Goal: Entertainment & Leisure: Consume media (video, audio)

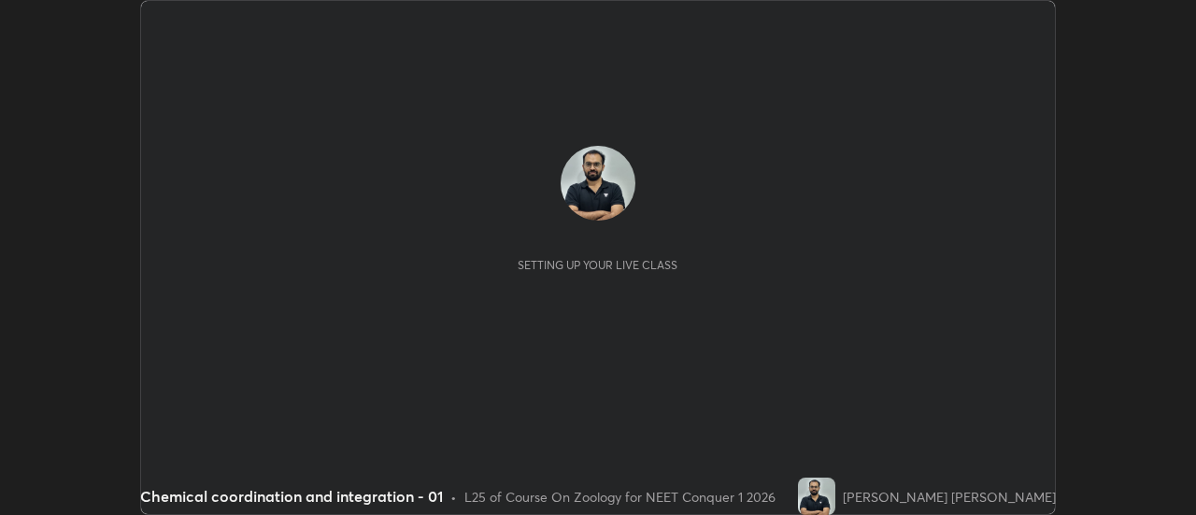
scroll to position [515, 1195]
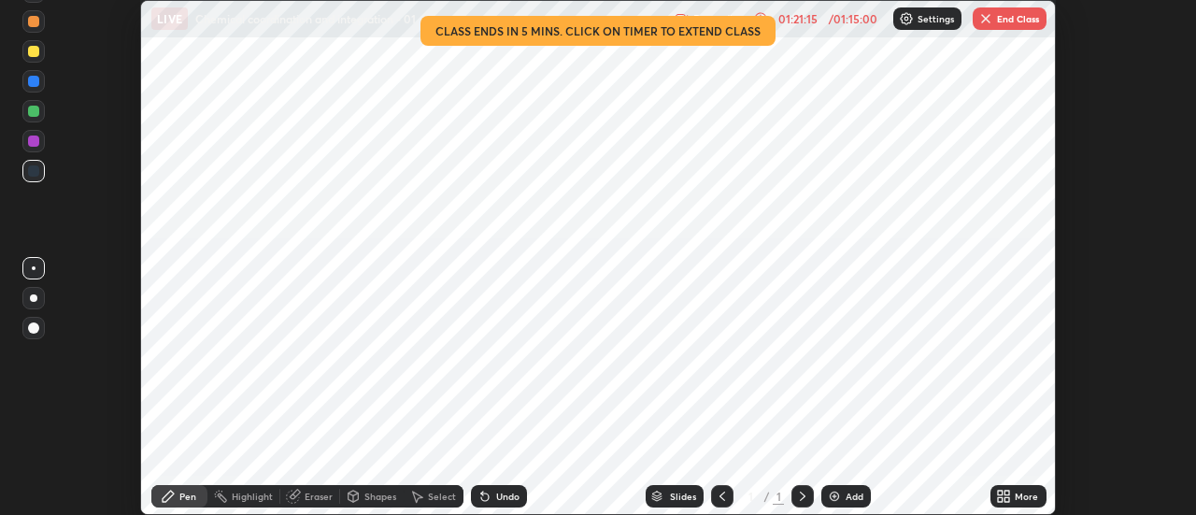
click at [1002, 21] on button "End Class" at bounding box center [1009, 18] width 74 height 22
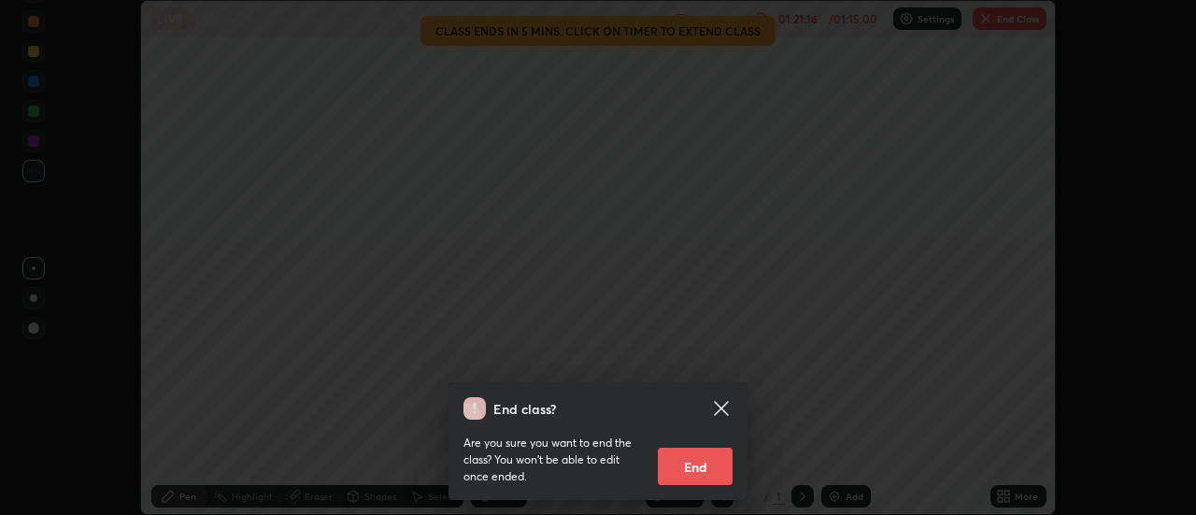
click at [696, 466] on button "End" at bounding box center [695, 465] width 75 height 37
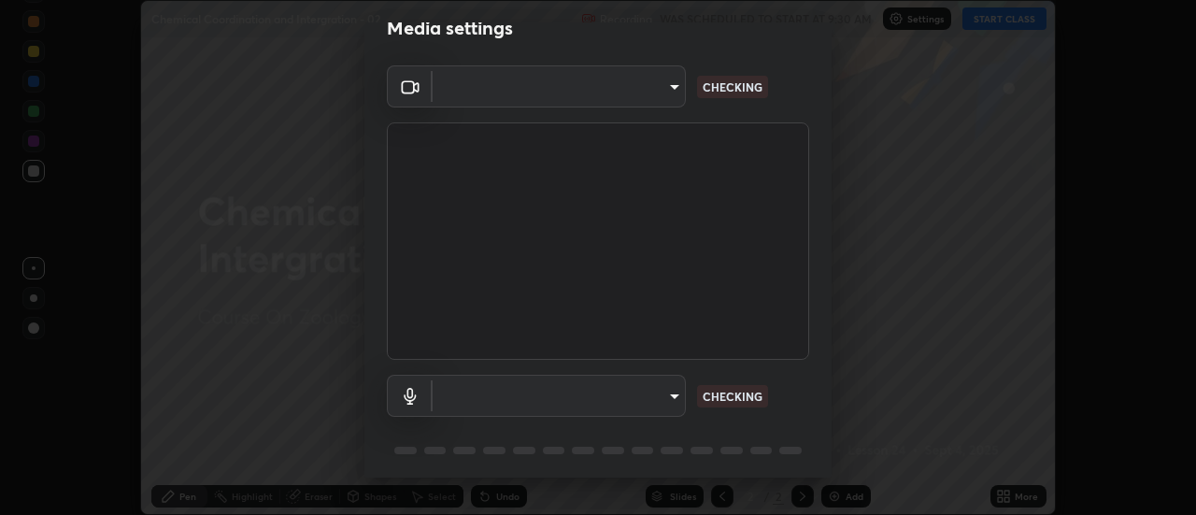
scroll to position [98, 0]
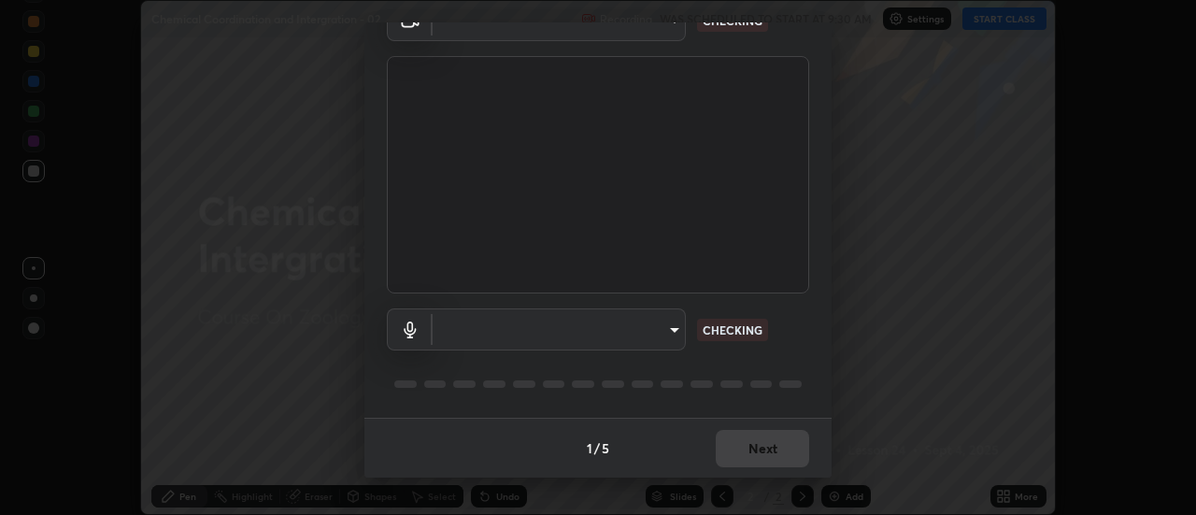
type input "985e4b1f72fc3b9494b48cef3b79fe3b682f9ae0bb15c20acfe574fe2aaad349"
type input "590fa5f00fdede53a57fcee1031d41721bed9a7619902c40e3b67fa21093de47"
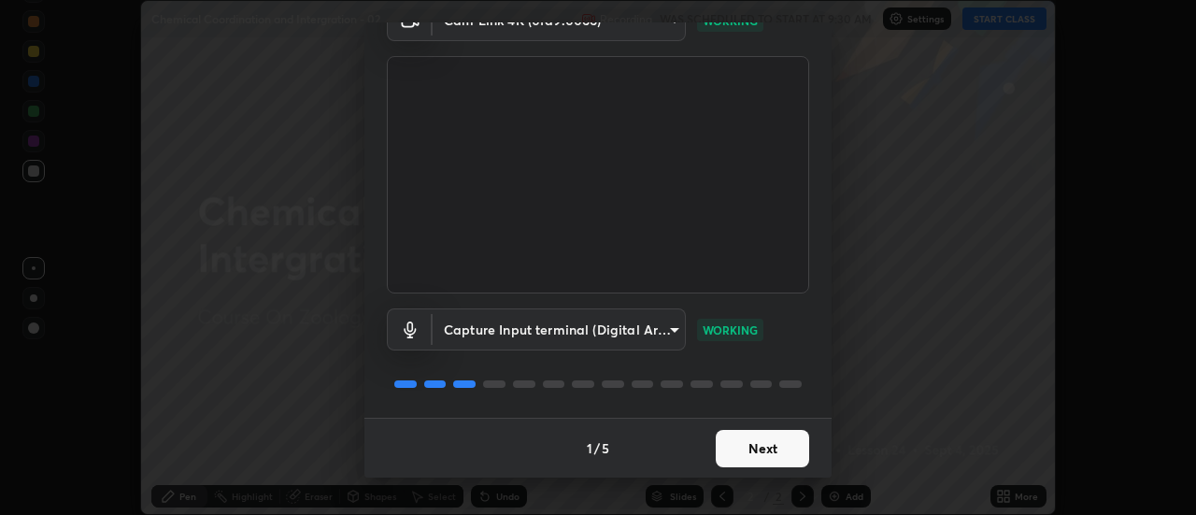
click at [752, 463] on button "Next" at bounding box center [761, 448] width 93 height 37
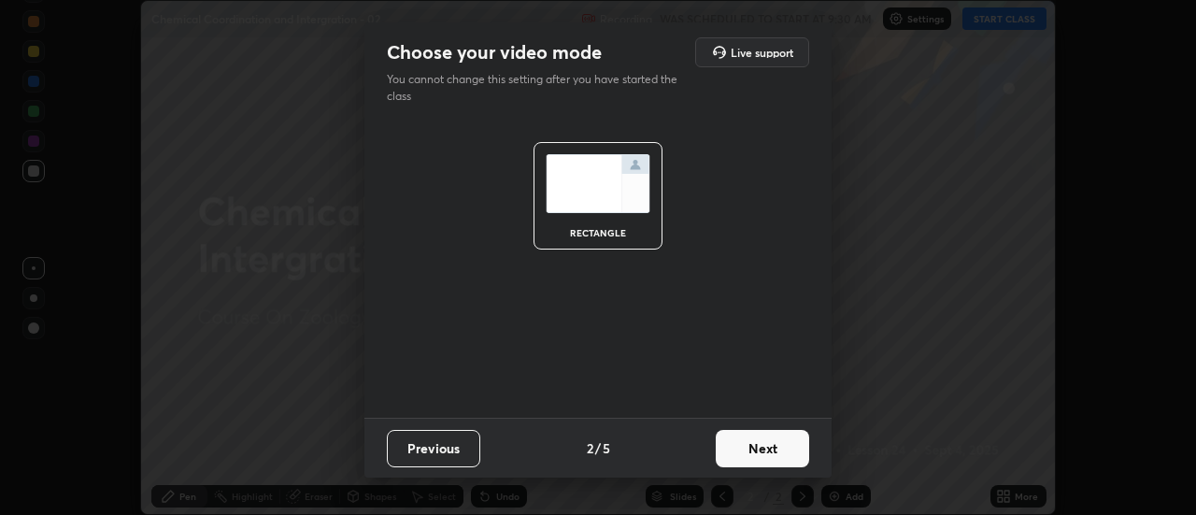
click at [761, 449] on button "Next" at bounding box center [761, 448] width 93 height 37
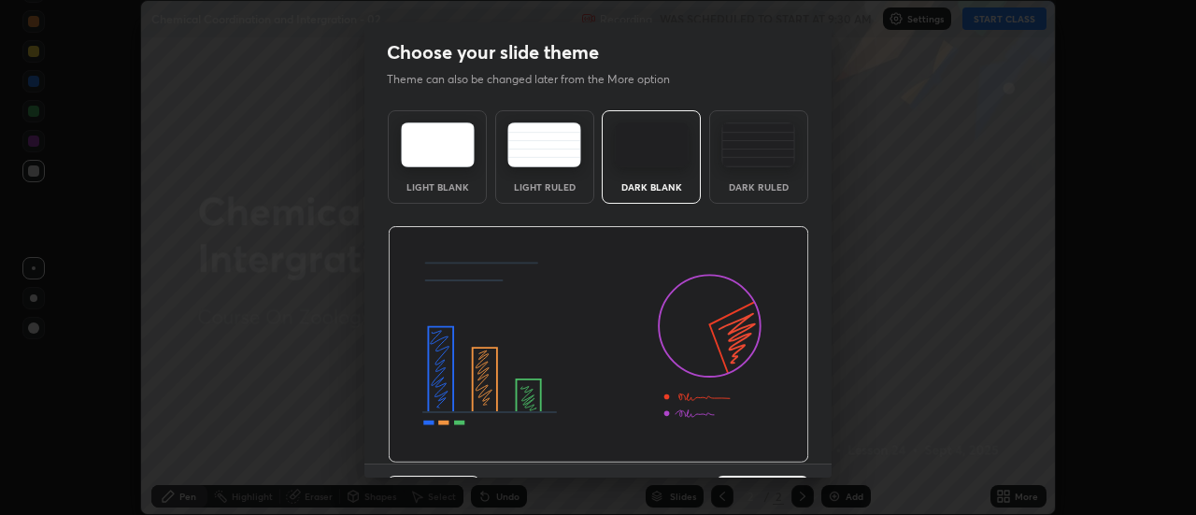
click at [771, 454] on img at bounding box center [598, 344] width 421 height 237
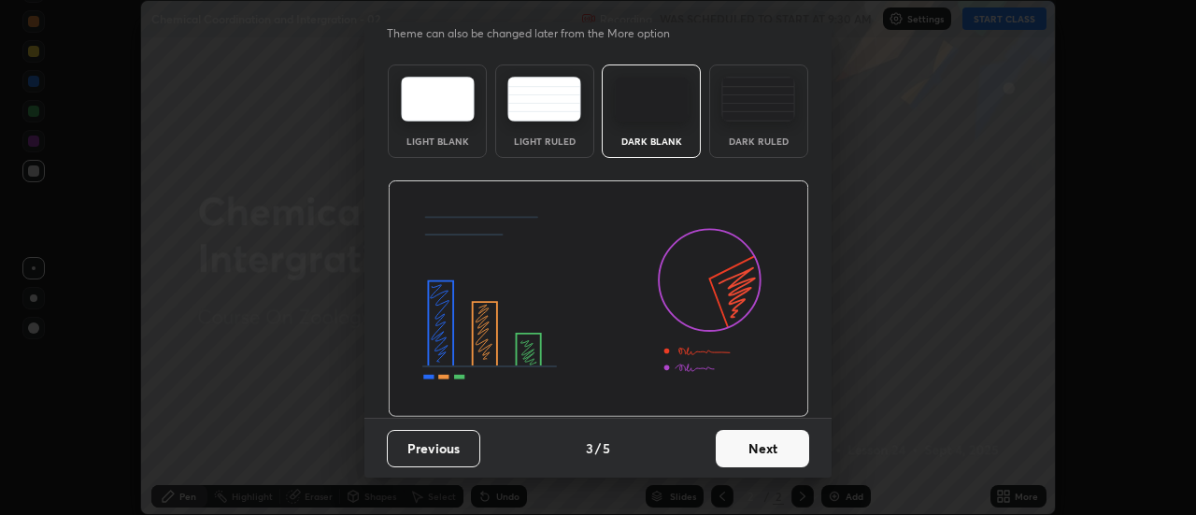
click at [767, 435] on button "Next" at bounding box center [761, 448] width 93 height 37
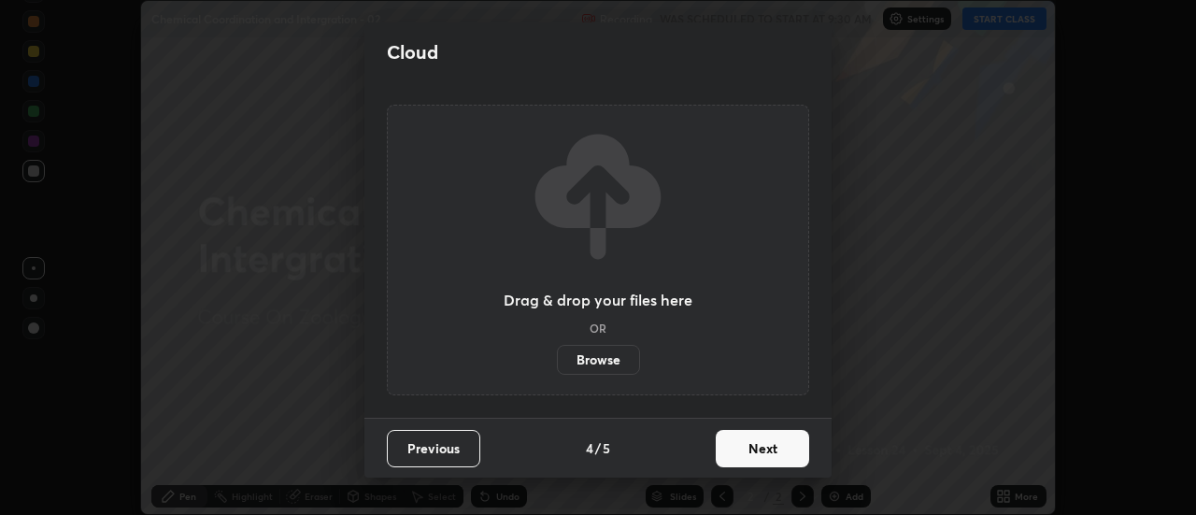
scroll to position [0, 0]
click at [779, 446] on button "Next" at bounding box center [761, 448] width 93 height 37
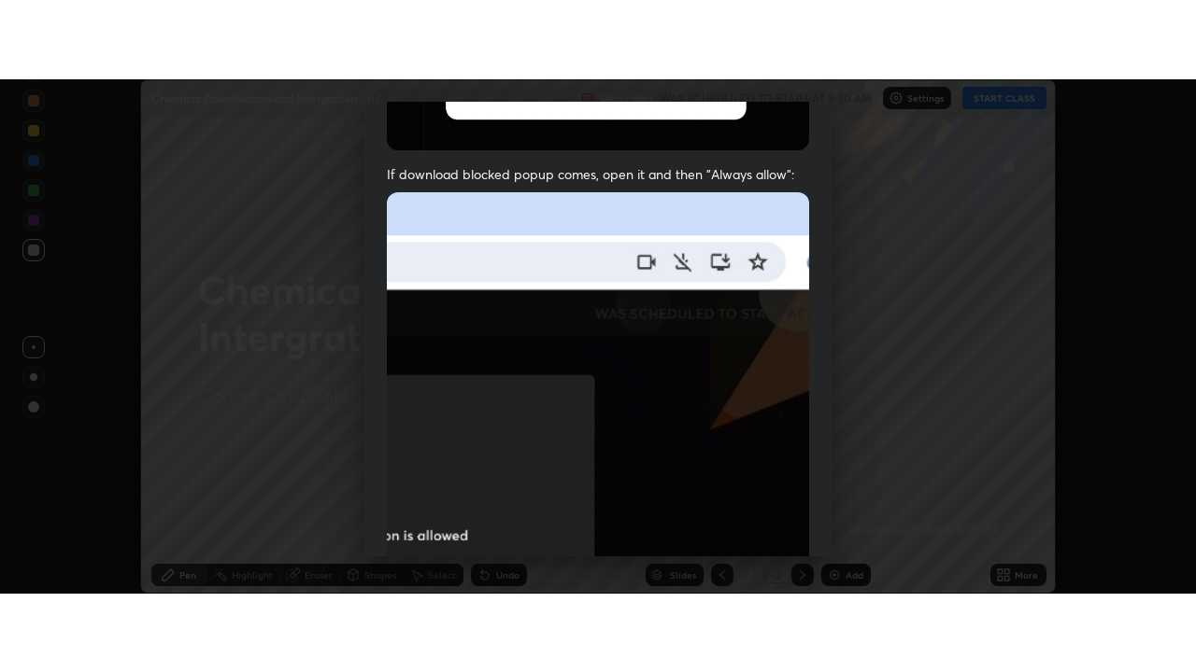
scroll to position [479, 0]
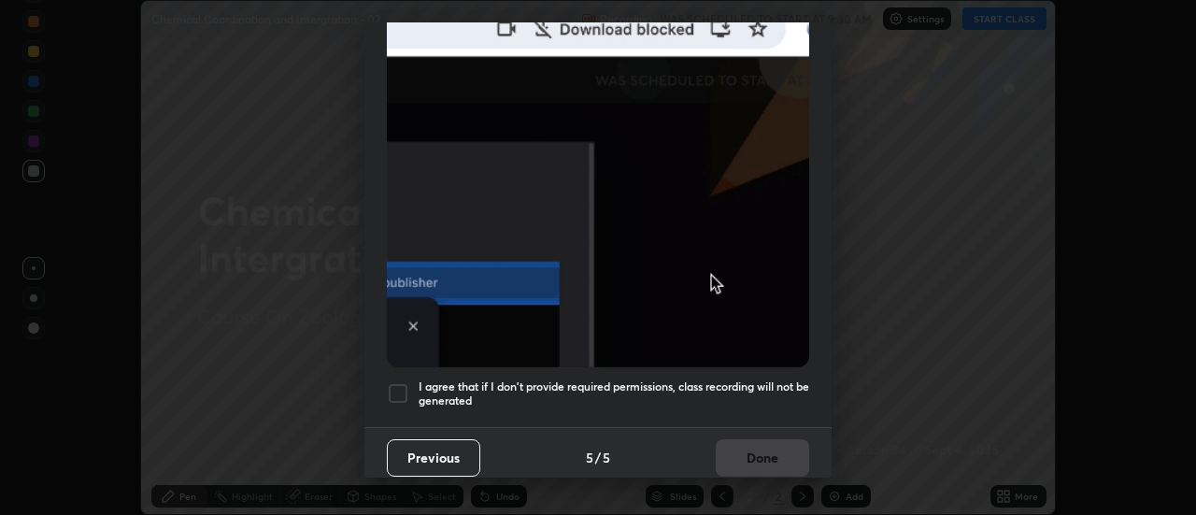
click at [746, 382] on h5 "I agree that if I don't provide required permissions, class recording will not …" at bounding box center [613, 393] width 390 height 29
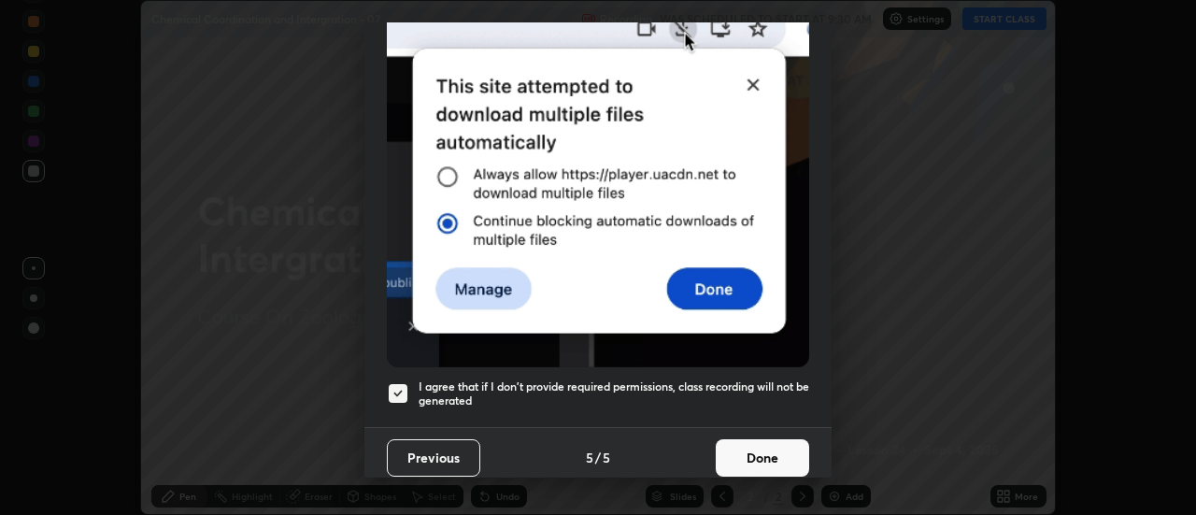
click at [755, 439] on button "Done" at bounding box center [761, 457] width 93 height 37
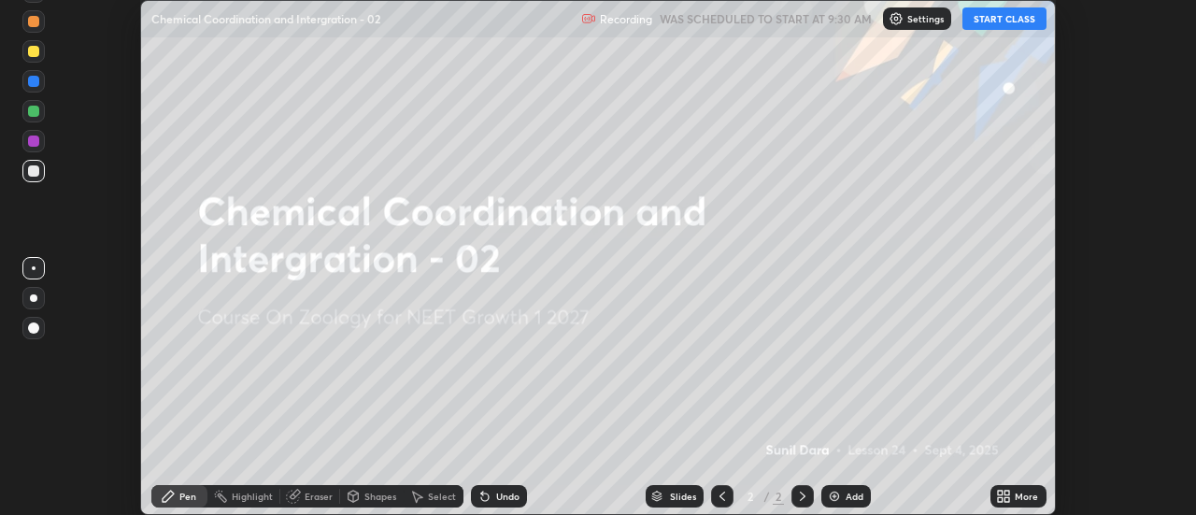
click at [1002, 496] on icon at bounding box center [1003, 495] width 15 height 15
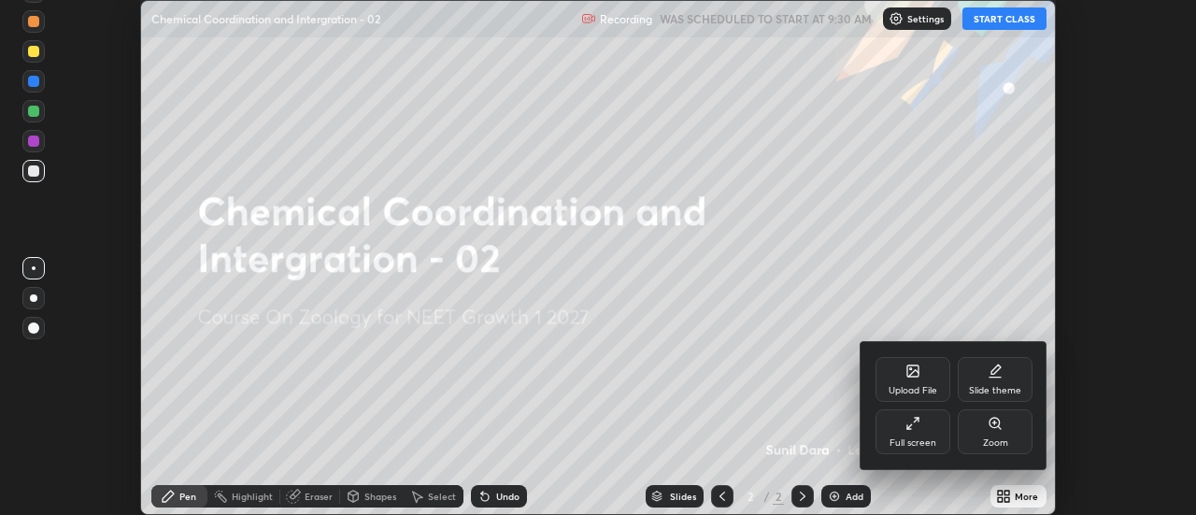
click at [901, 431] on div "Full screen" at bounding box center [912, 431] width 75 height 45
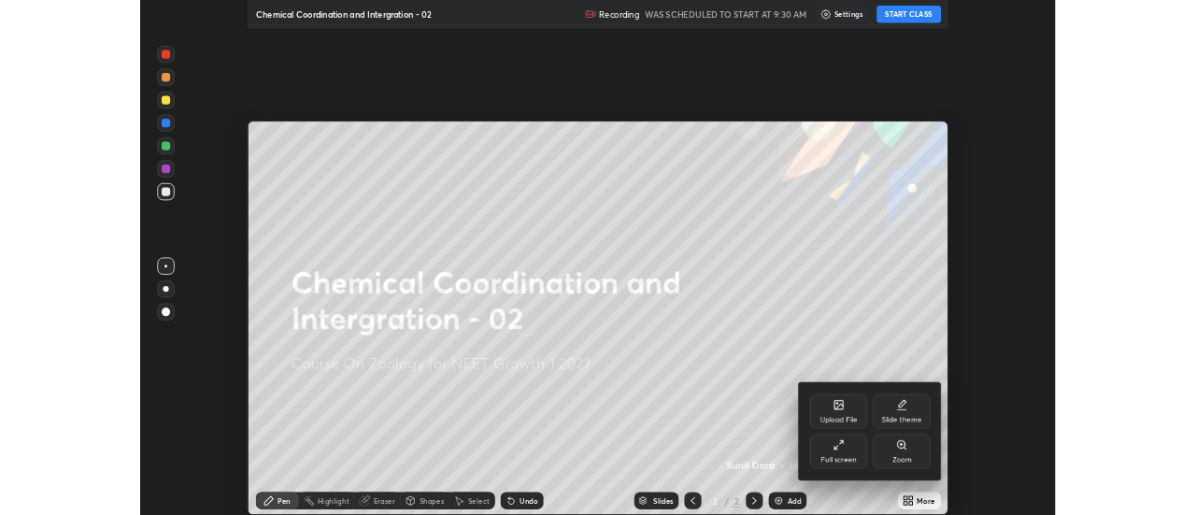
scroll to position [672, 1196]
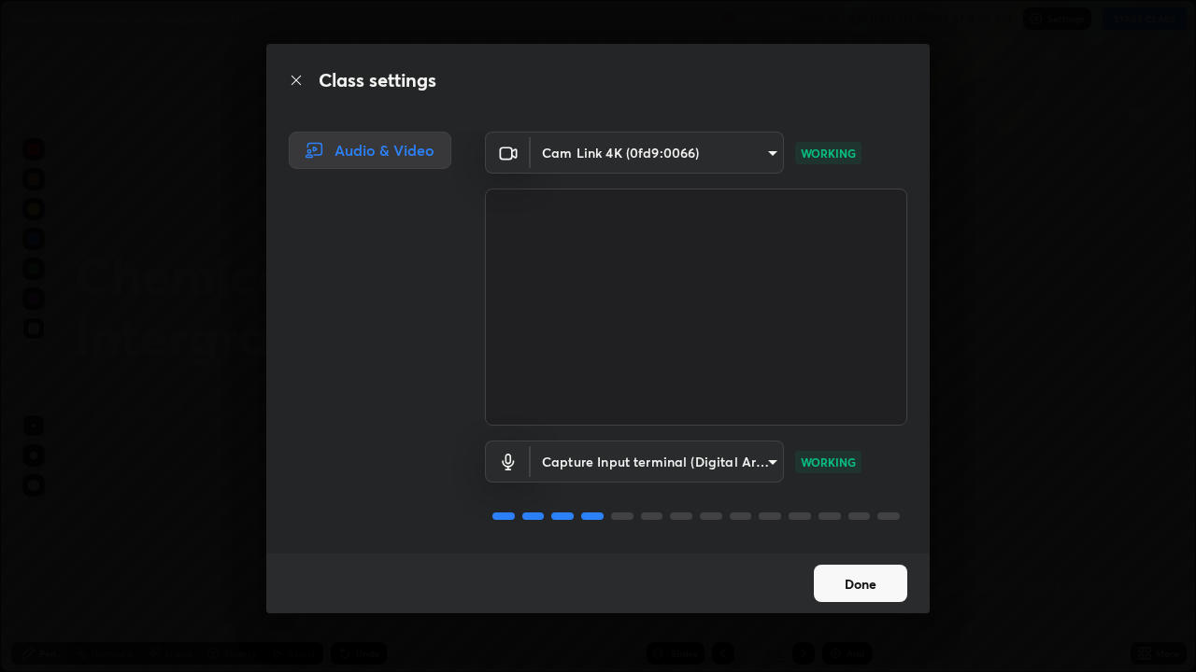
click at [841, 514] on button "Done" at bounding box center [860, 583] width 93 height 37
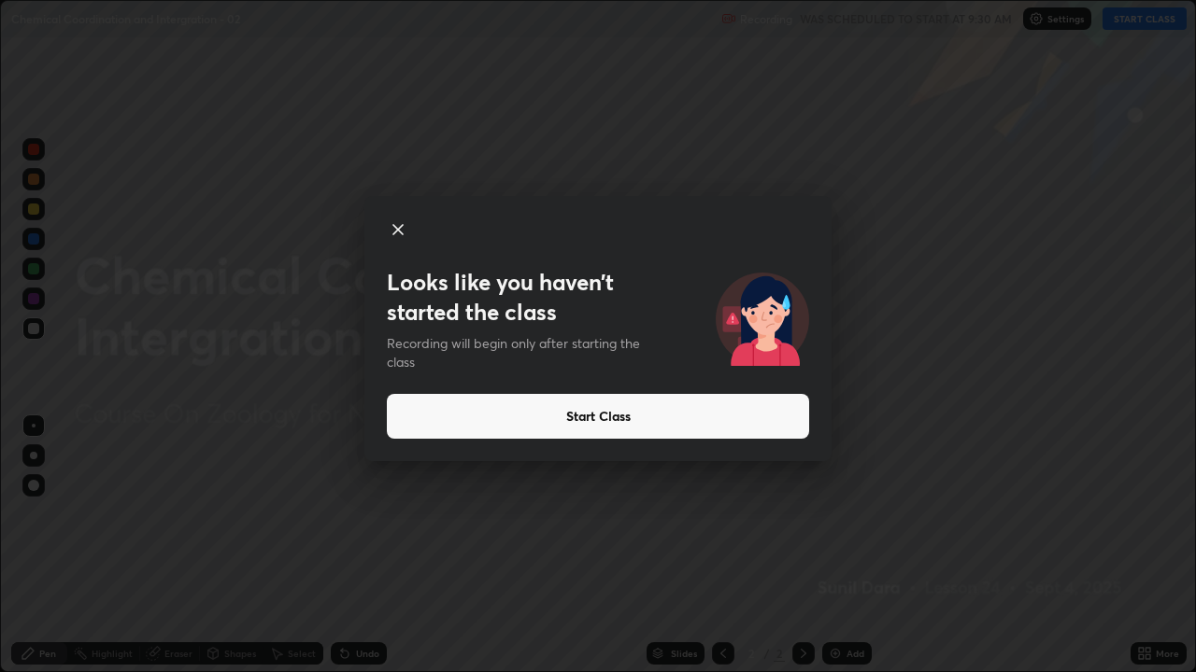
click at [740, 403] on button "Start Class" at bounding box center [598, 416] width 422 height 45
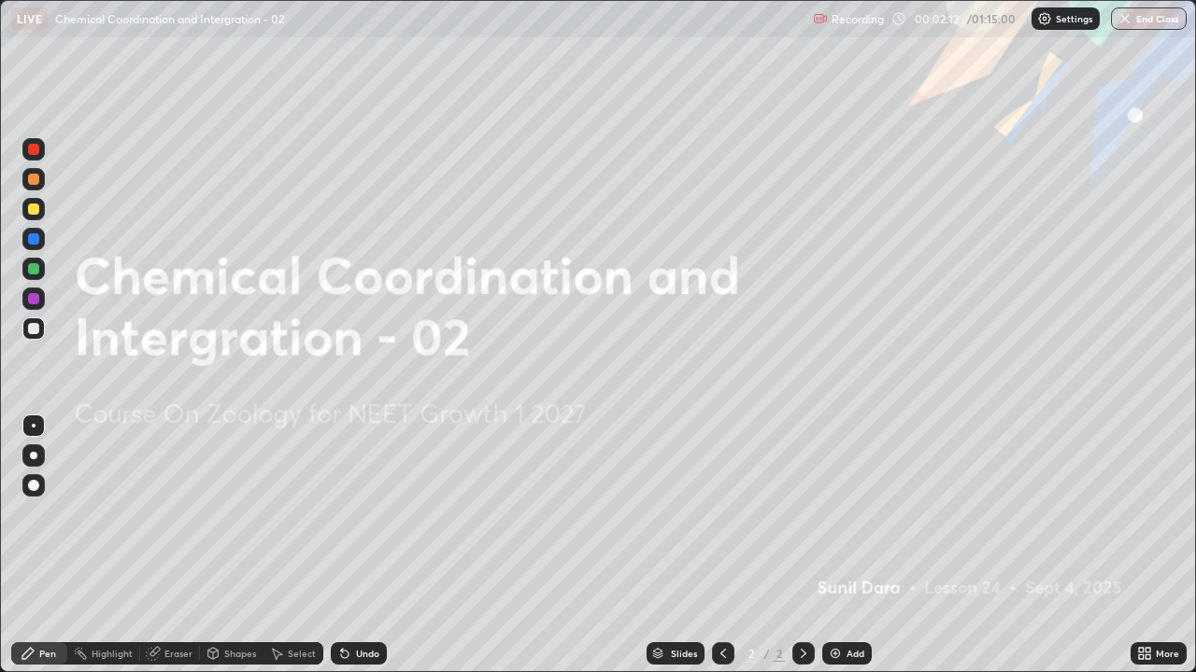
click at [838, 514] on img at bounding box center [835, 653] width 15 height 15
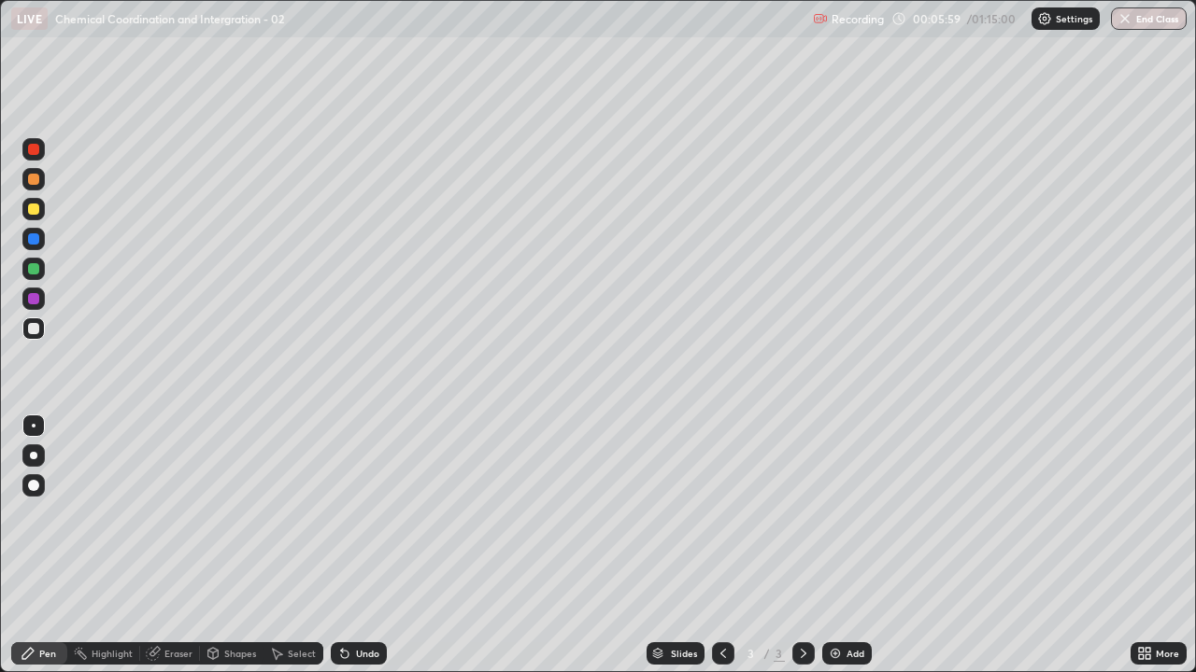
click at [23, 335] on div at bounding box center [33, 329] width 22 height 22
click at [34, 456] on div at bounding box center [33, 455] width 7 height 7
click at [25, 331] on div at bounding box center [33, 329] width 22 height 22
click at [292, 514] on div "Select" at bounding box center [302, 653] width 28 height 9
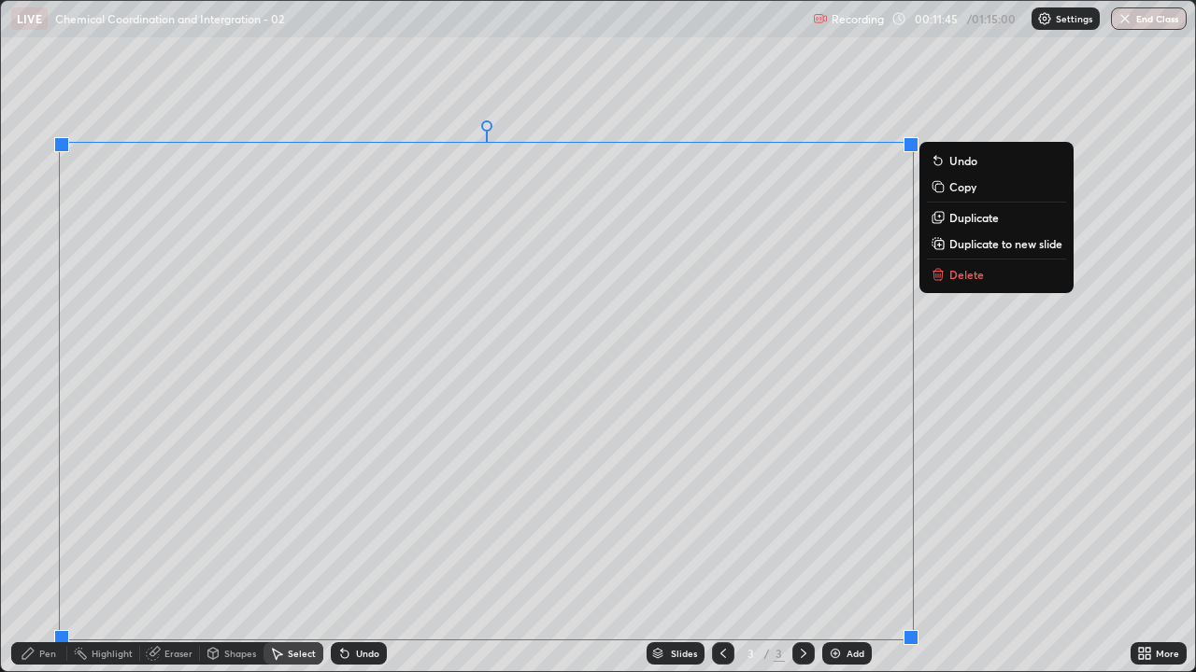
click at [959, 272] on p "Delete" at bounding box center [966, 274] width 35 height 15
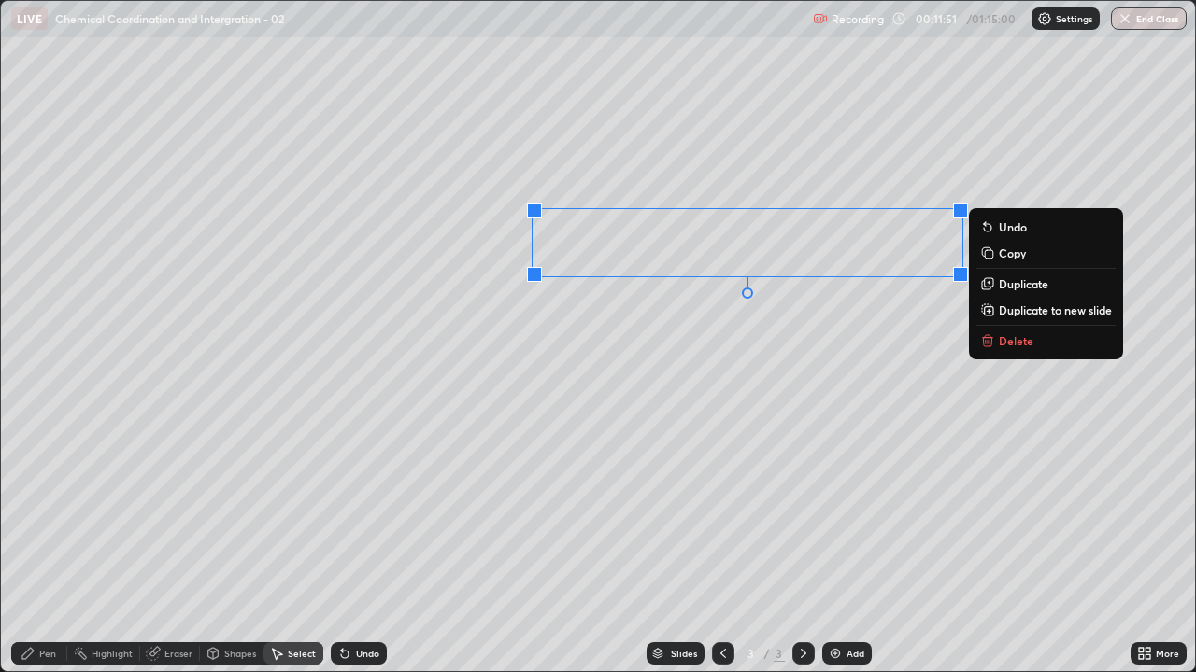
click at [998, 339] on p "Delete" at bounding box center [1015, 340] width 35 height 15
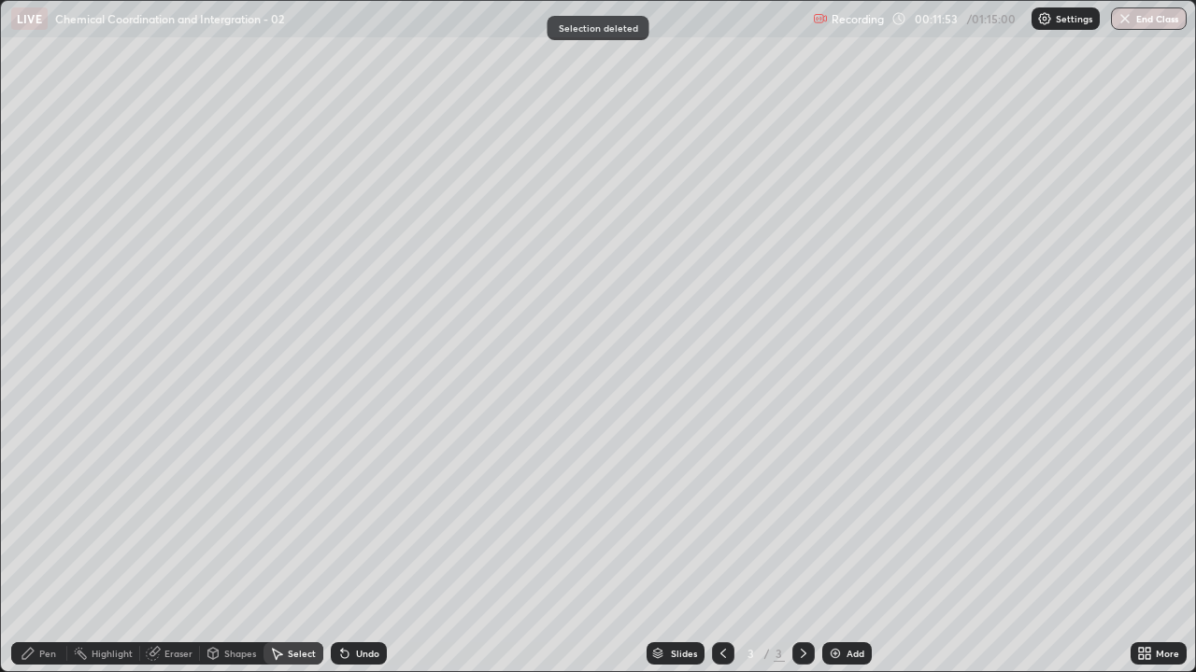
click at [47, 514] on div "Pen" at bounding box center [47, 653] width 17 height 9
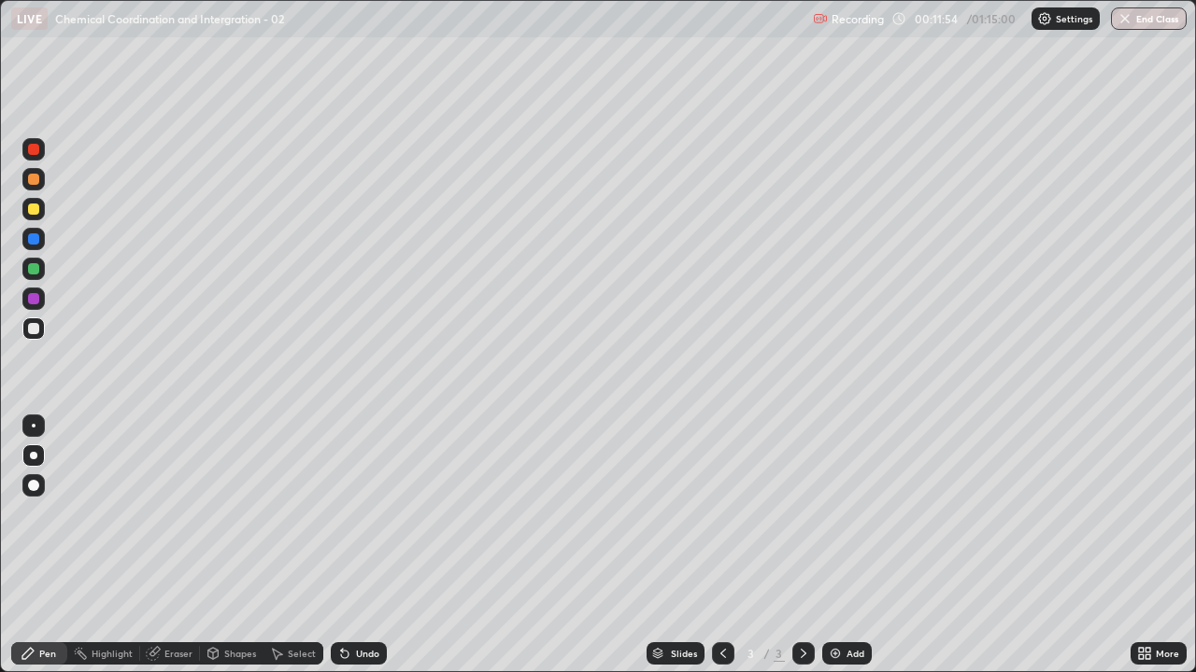
click at [34, 456] on div at bounding box center [33, 455] width 7 height 7
click at [25, 270] on div at bounding box center [33, 269] width 22 height 22
click at [31, 304] on div at bounding box center [33, 298] width 11 height 11
click at [35, 337] on div at bounding box center [33, 329] width 22 height 22
click at [38, 337] on div at bounding box center [33, 329] width 22 height 22
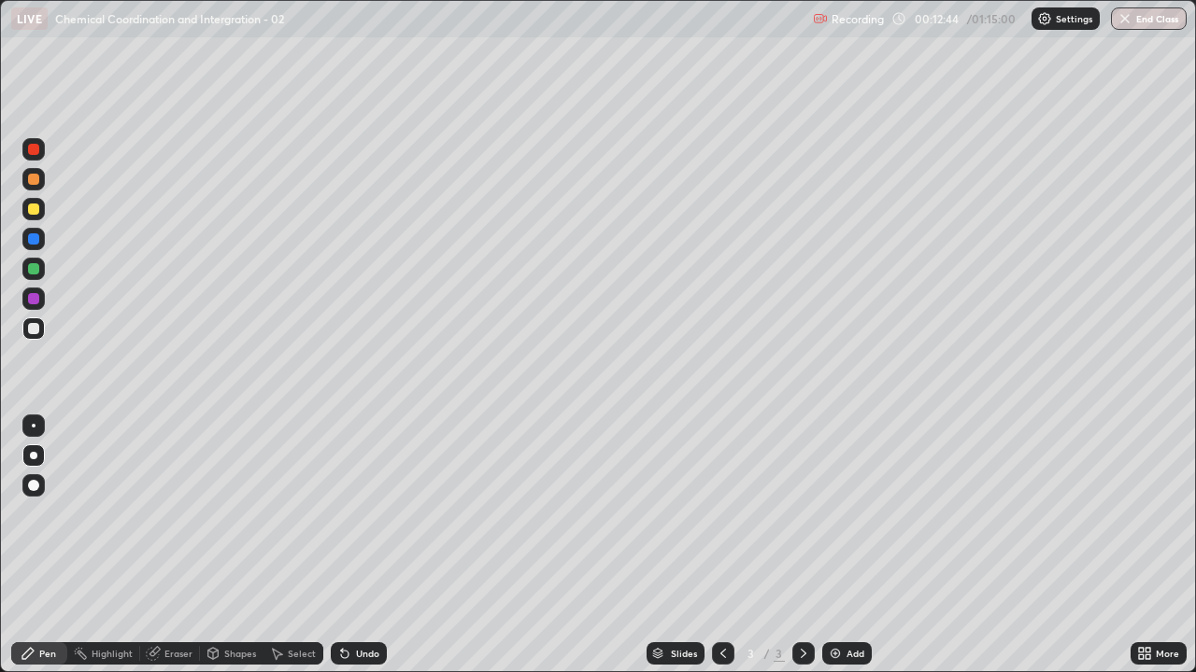
click at [29, 338] on div at bounding box center [33, 329] width 22 height 22
click at [365, 514] on div "Undo" at bounding box center [367, 653] width 23 height 9
click at [375, 514] on div "Undo" at bounding box center [359, 654] width 56 height 22
click at [368, 514] on div "Undo" at bounding box center [367, 653] width 23 height 9
click at [23, 330] on div at bounding box center [33, 329] width 22 height 22
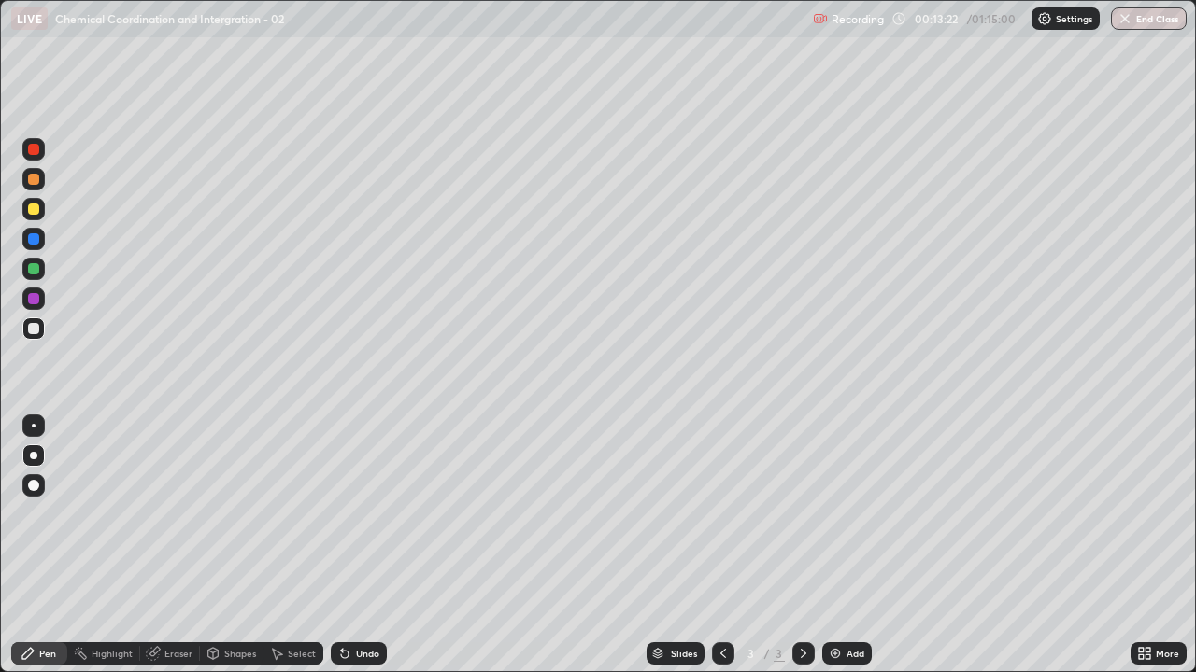
click at [35, 333] on div at bounding box center [33, 328] width 11 height 11
click at [35, 329] on div at bounding box center [33, 328] width 11 height 11
click at [34, 331] on div at bounding box center [33, 328] width 11 height 11
click at [33, 326] on div at bounding box center [33, 328] width 11 height 11
click at [31, 337] on div at bounding box center [33, 329] width 22 height 22
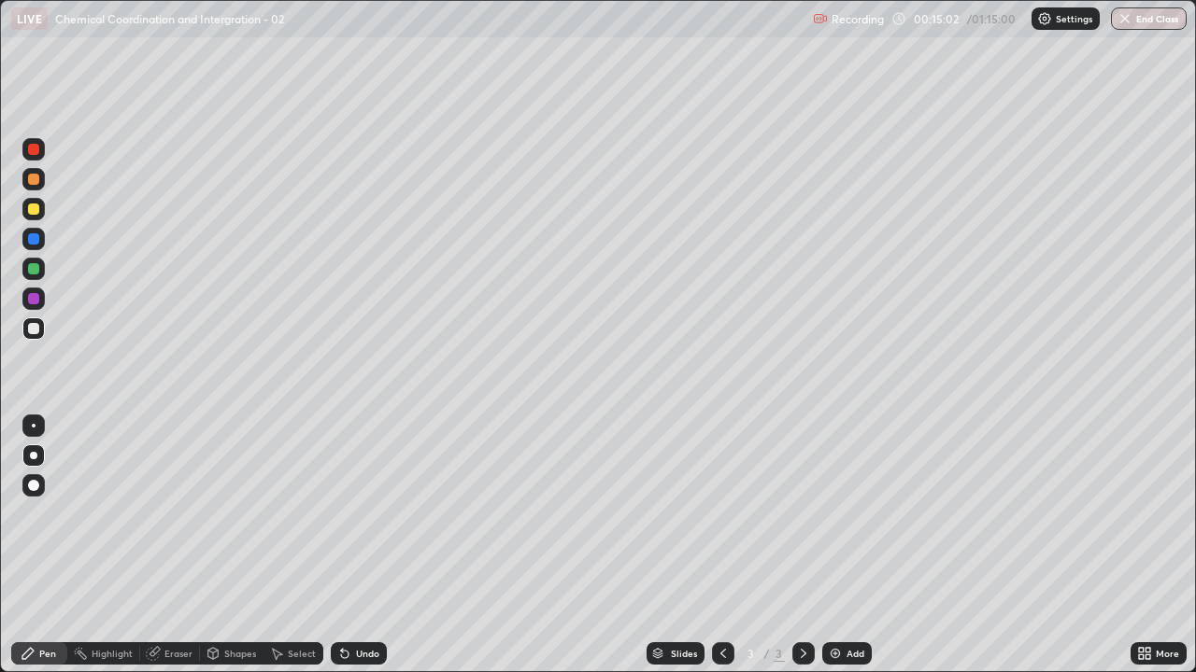
click at [25, 329] on div at bounding box center [33, 329] width 22 height 22
click at [33, 329] on div at bounding box center [33, 328] width 11 height 11
click at [37, 333] on div at bounding box center [33, 329] width 22 height 22
click at [32, 329] on div at bounding box center [33, 328] width 11 height 11
click at [370, 514] on div "Undo" at bounding box center [367, 653] width 23 height 9
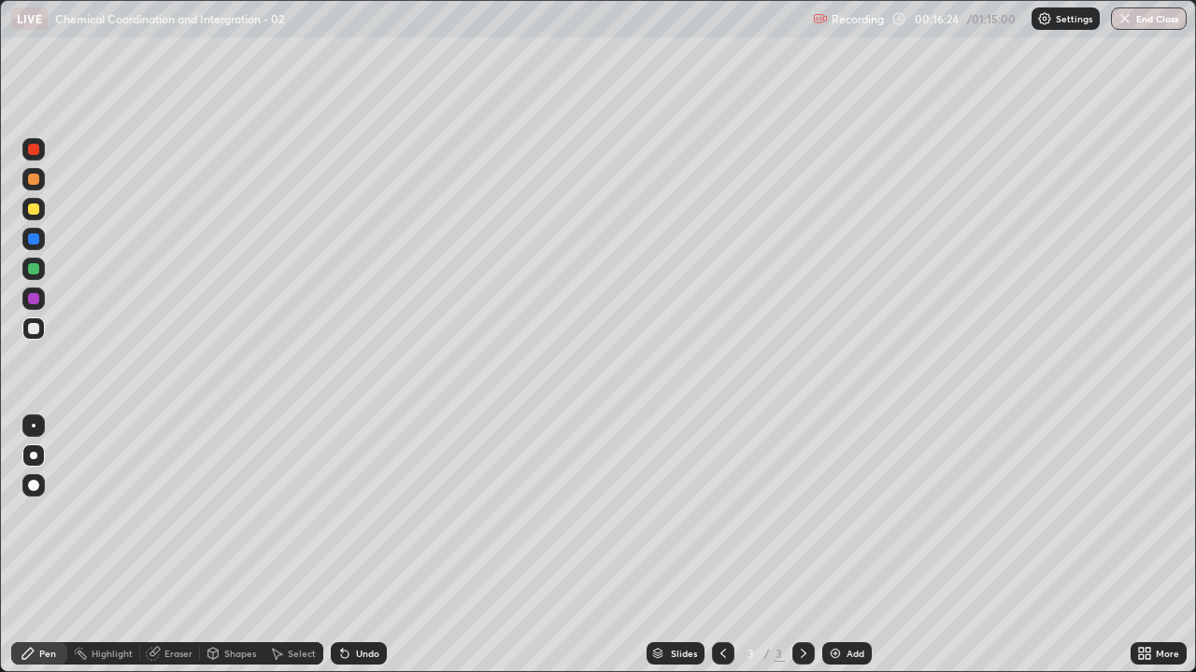
click at [360, 514] on div "Undo" at bounding box center [359, 654] width 56 height 22
click at [370, 514] on div "Undo" at bounding box center [359, 654] width 56 height 22
click at [31, 333] on div at bounding box center [33, 328] width 11 height 11
click at [356, 514] on div "Undo" at bounding box center [367, 653] width 23 height 9
click at [30, 329] on div at bounding box center [33, 328] width 11 height 11
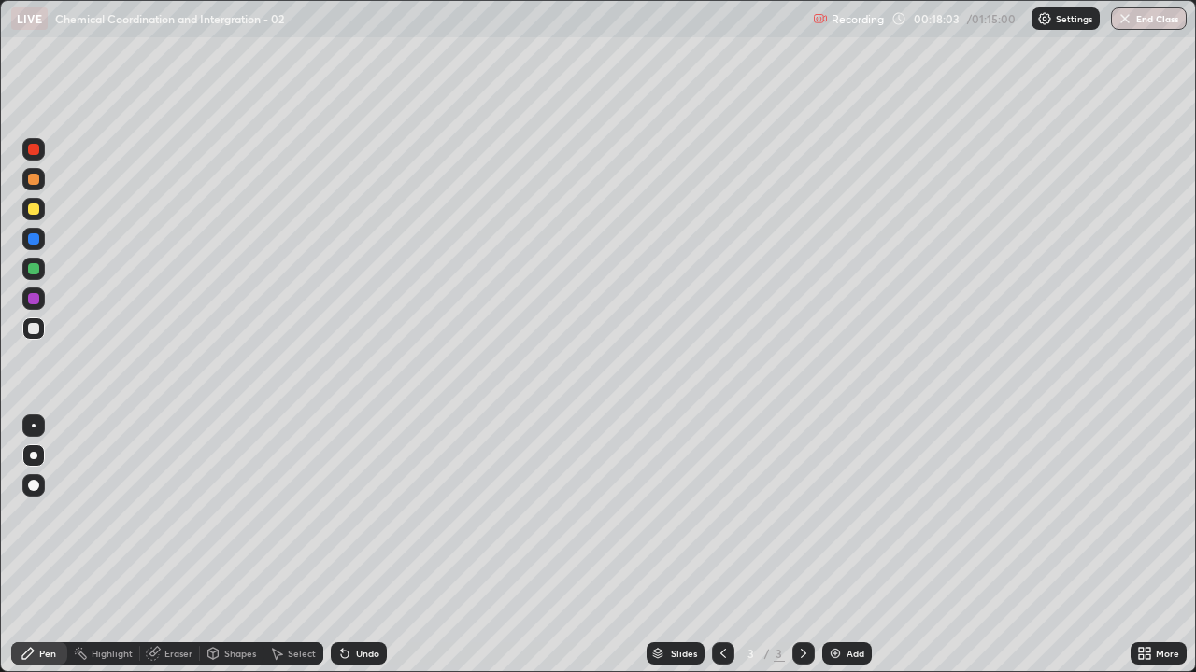
click at [31, 333] on div at bounding box center [33, 328] width 11 height 11
click at [37, 266] on div at bounding box center [33, 268] width 11 height 11
click at [838, 514] on img at bounding box center [835, 653] width 15 height 15
click at [42, 337] on div at bounding box center [33, 329] width 22 height 22
click at [34, 335] on div at bounding box center [33, 329] width 22 height 22
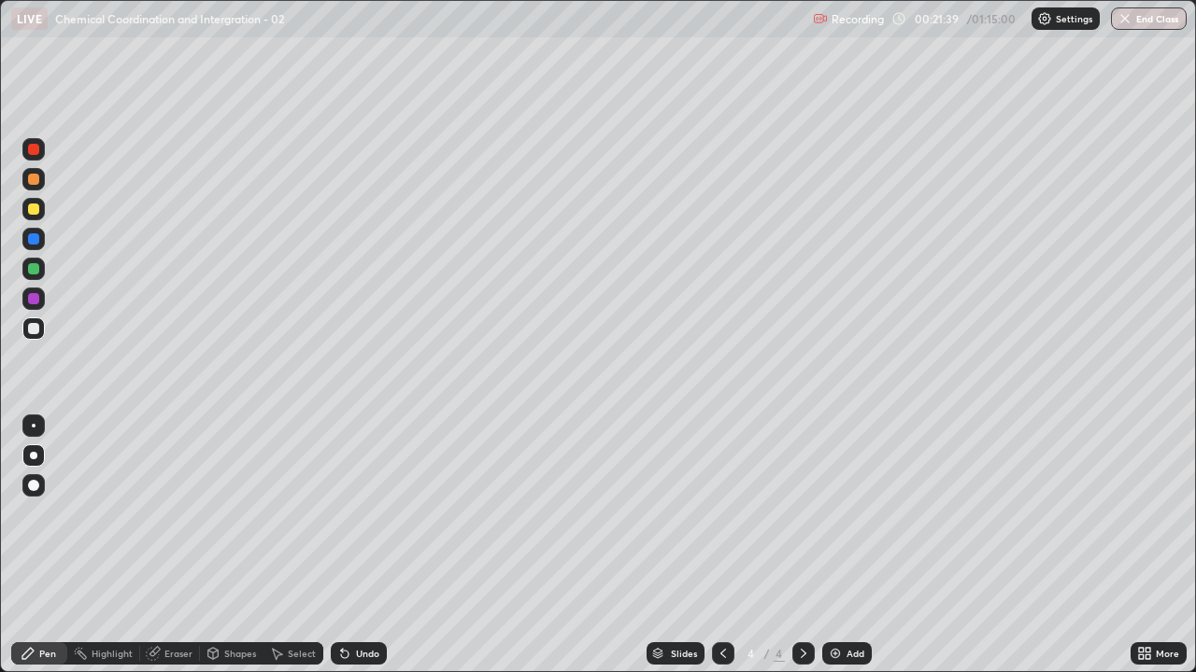
click at [302, 514] on div "Select" at bounding box center [293, 654] width 60 height 22
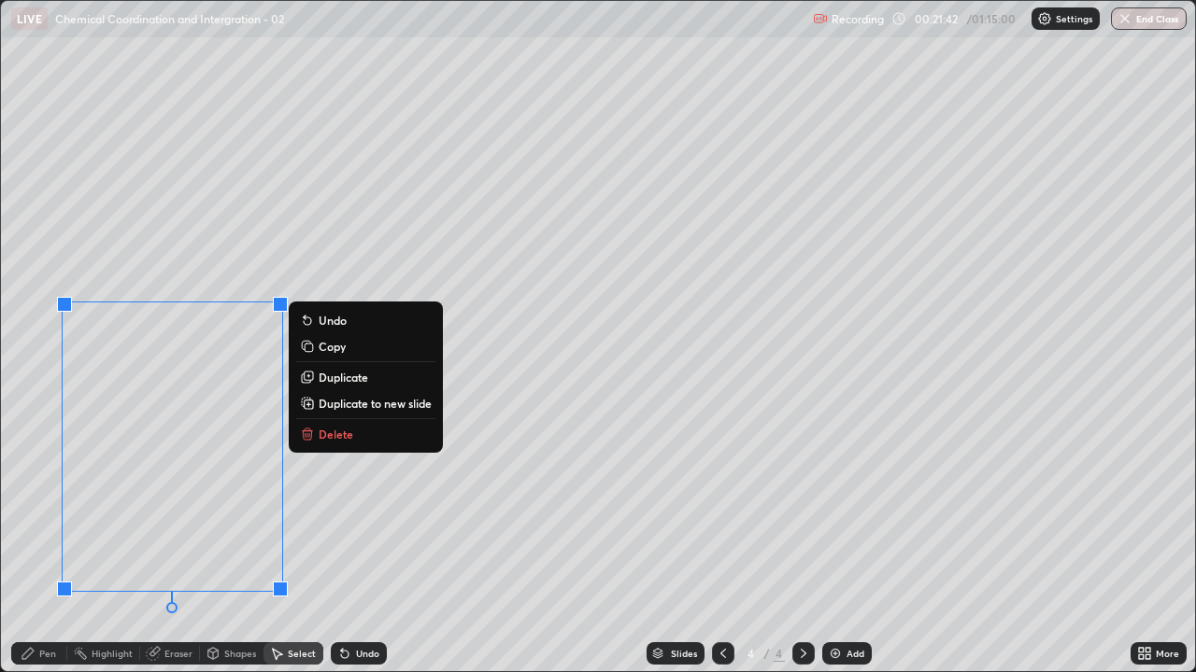
click at [344, 439] on p "Delete" at bounding box center [335, 434] width 35 height 15
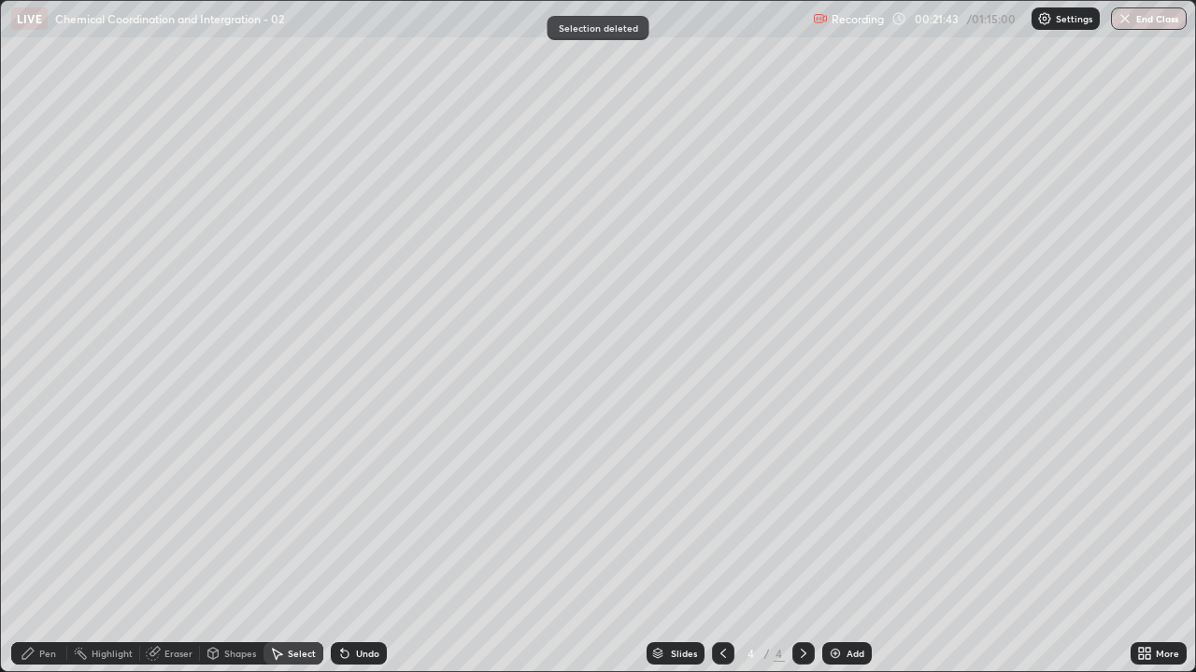
click at [51, 514] on div "Pen" at bounding box center [47, 653] width 17 height 9
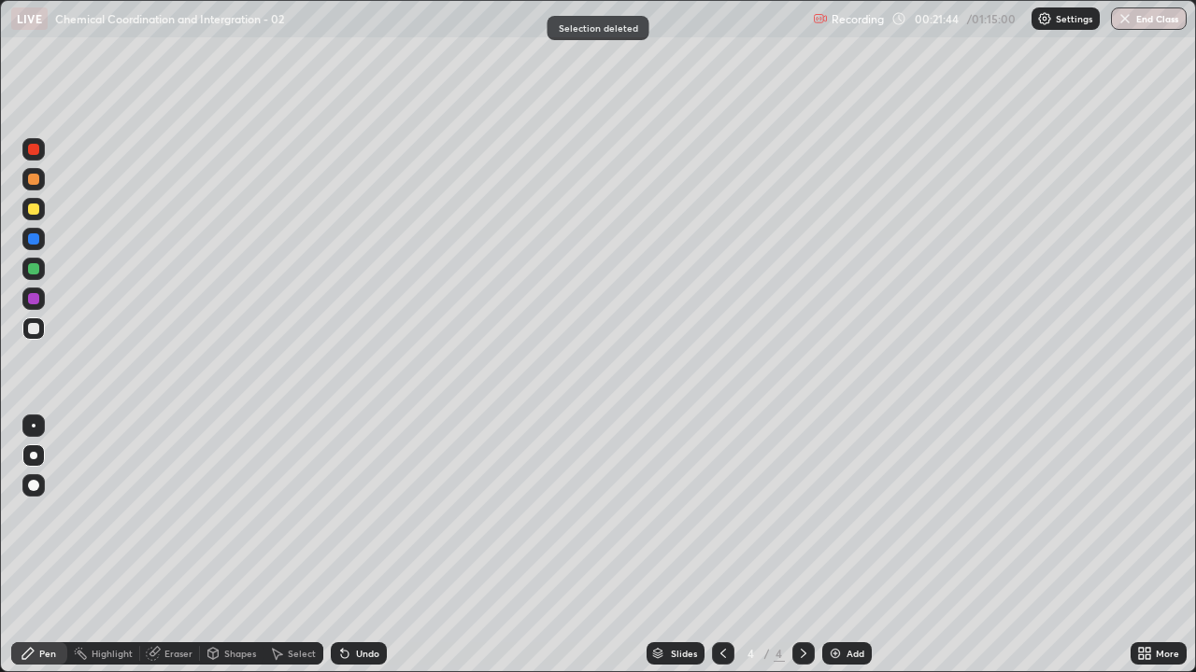
click at [28, 331] on div at bounding box center [33, 328] width 11 height 11
click at [718, 514] on icon at bounding box center [722, 653] width 15 height 15
click at [34, 211] on div at bounding box center [33, 209] width 11 height 11
click at [24, 218] on div at bounding box center [33, 209] width 22 height 22
click at [801, 514] on icon at bounding box center [803, 653] width 15 height 15
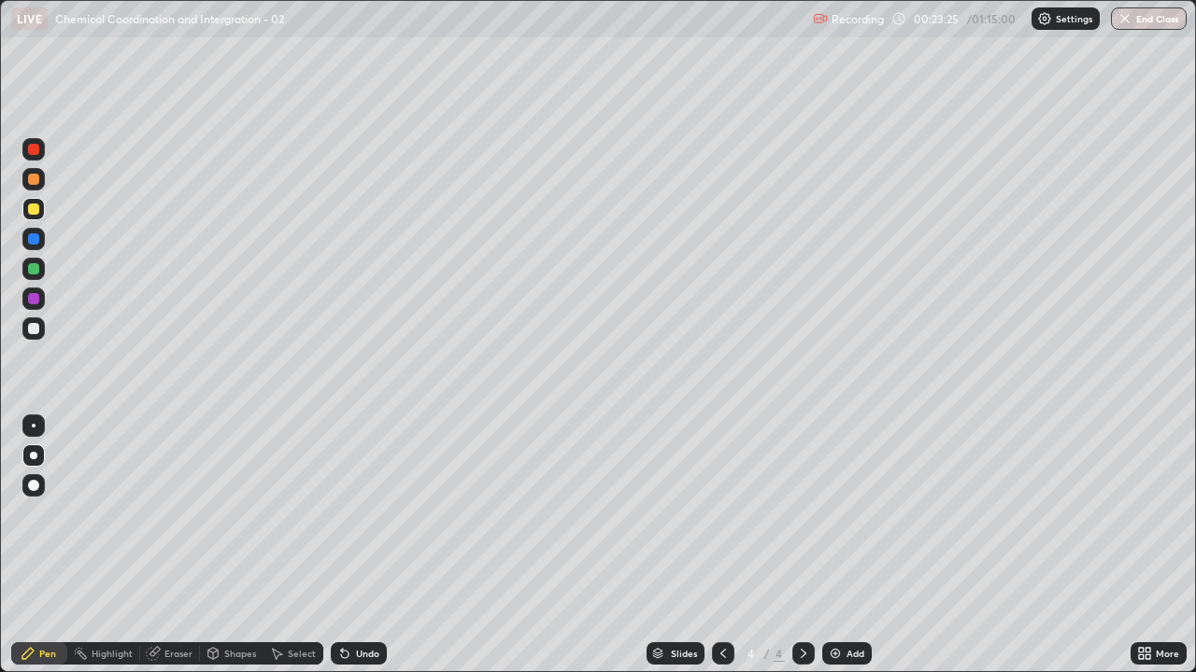
click at [29, 330] on div at bounding box center [33, 328] width 11 height 11
click at [31, 298] on div at bounding box center [33, 298] width 11 height 11
click at [26, 331] on div at bounding box center [33, 329] width 22 height 22
click at [29, 333] on div at bounding box center [33, 329] width 22 height 22
click at [370, 514] on div "Undo" at bounding box center [367, 653] width 23 height 9
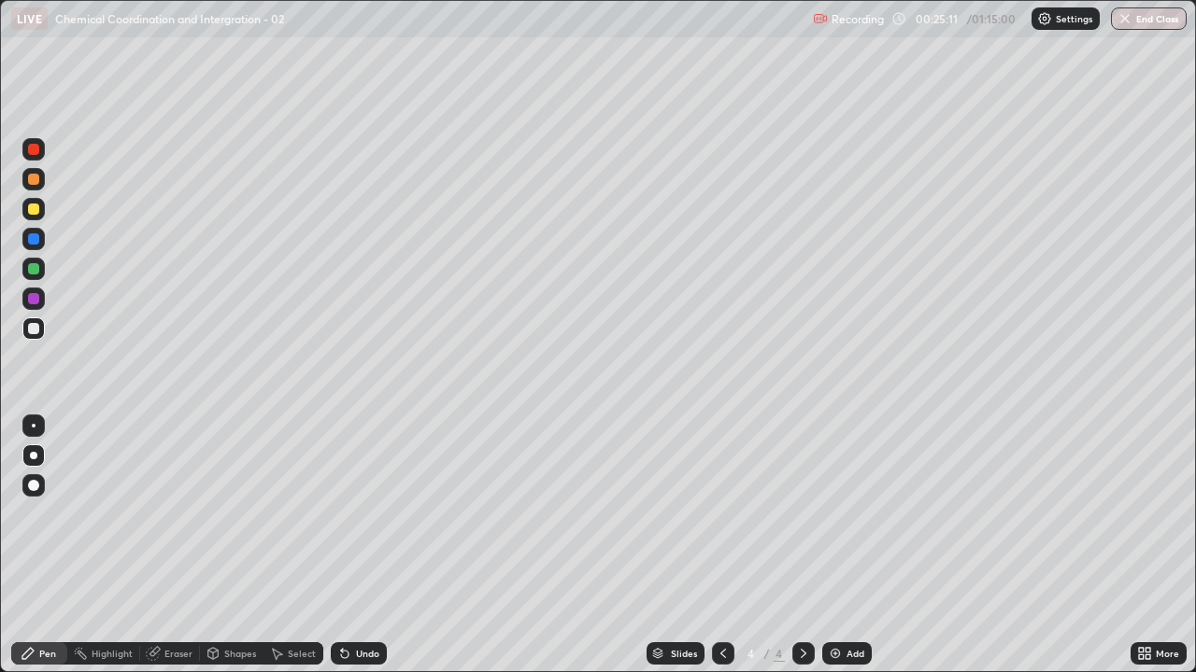
click at [373, 514] on div "Undo" at bounding box center [359, 654] width 56 height 22
click at [32, 329] on div at bounding box center [33, 328] width 11 height 11
click at [25, 243] on div at bounding box center [33, 239] width 22 height 22
click at [32, 330] on div at bounding box center [33, 328] width 11 height 11
click at [37, 329] on div at bounding box center [33, 328] width 11 height 11
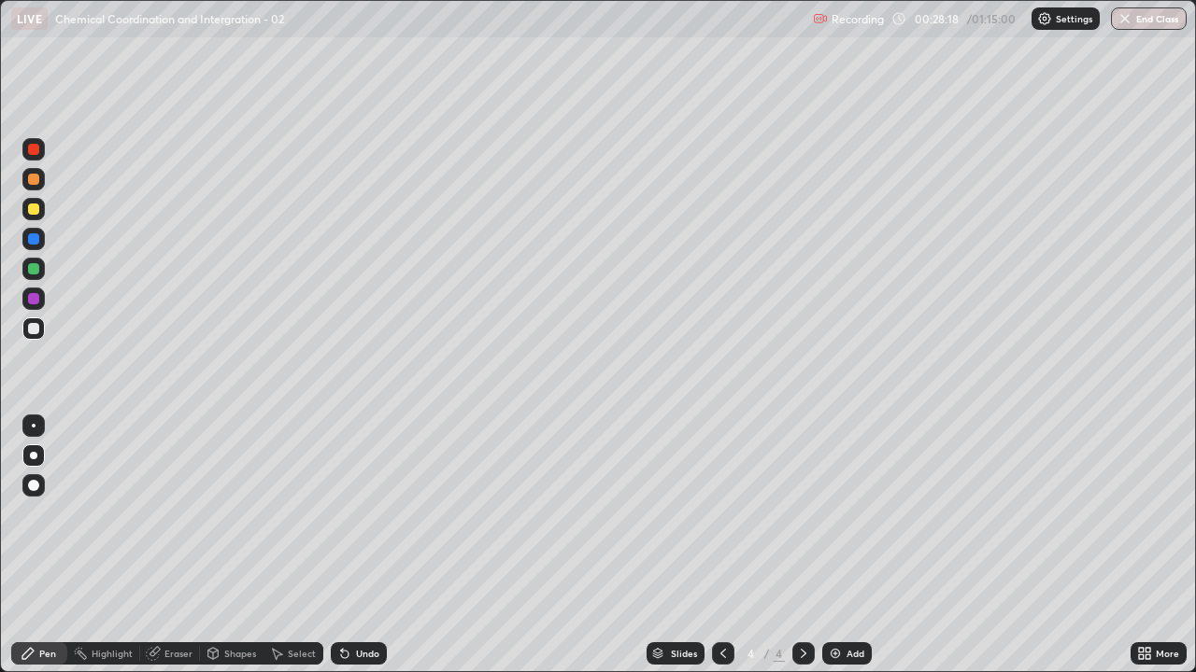
click at [801, 514] on icon at bounding box center [803, 653] width 15 height 15
click at [835, 514] on img at bounding box center [835, 653] width 15 height 15
click at [32, 248] on div at bounding box center [33, 239] width 22 height 22
click at [35, 329] on div at bounding box center [33, 328] width 11 height 11
click at [37, 329] on div at bounding box center [33, 328] width 11 height 11
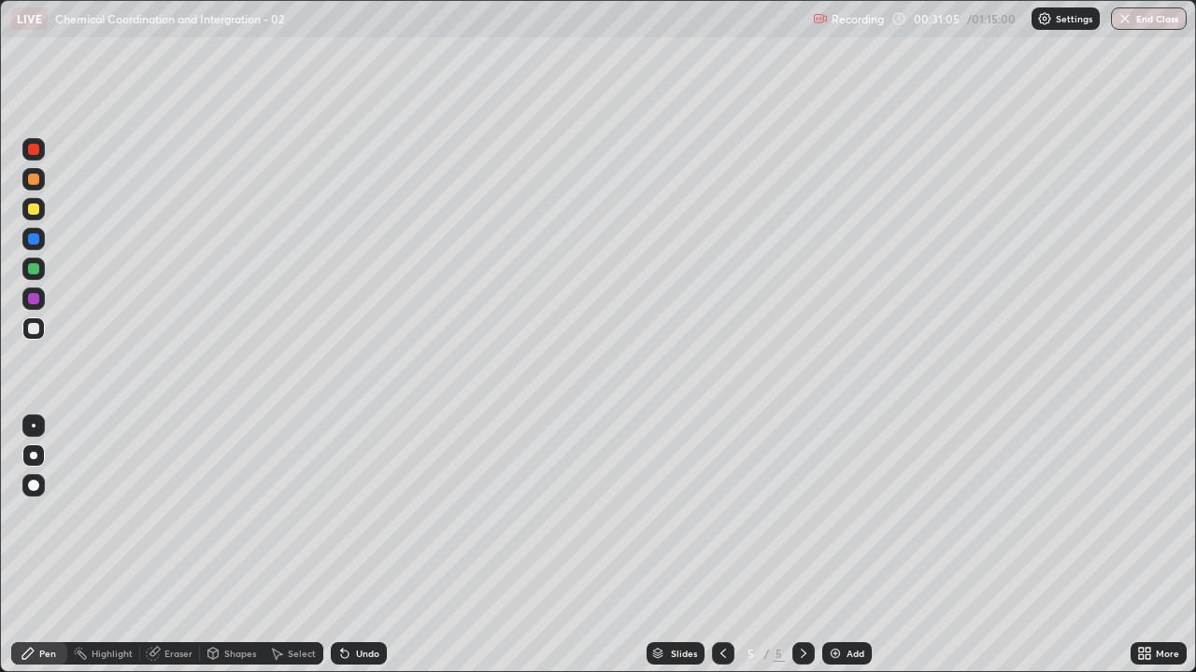
click at [354, 514] on div "Undo" at bounding box center [359, 654] width 56 height 22
click at [356, 514] on div "Undo" at bounding box center [359, 654] width 56 height 22
click at [353, 514] on div "Undo" at bounding box center [359, 654] width 56 height 22
click at [356, 514] on div "Undo" at bounding box center [367, 653] width 23 height 9
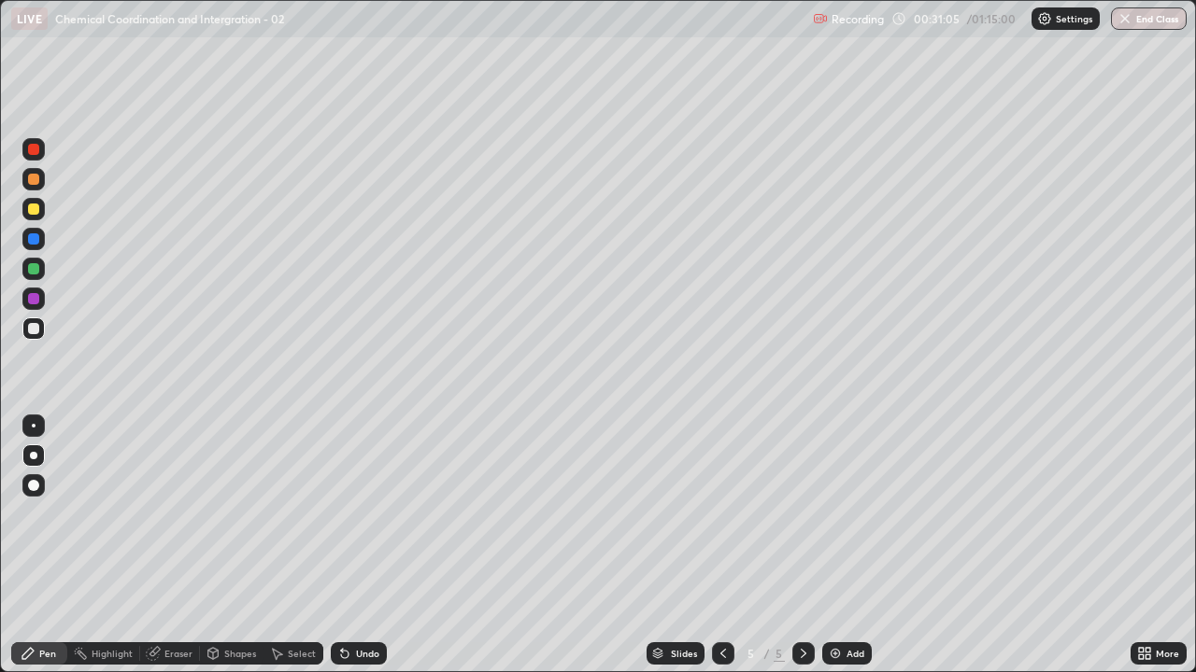
click at [359, 514] on div "Undo" at bounding box center [367, 653] width 23 height 9
click at [34, 330] on div at bounding box center [33, 328] width 11 height 11
click at [26, 329] on div at bounding box center [33, 329] width 22 height 22
click at [830, 514] on img at bounding box center [835, 653] width 15 height 15
click at [35, 209] on div at bounding box center [33, 209] width 11 height 11
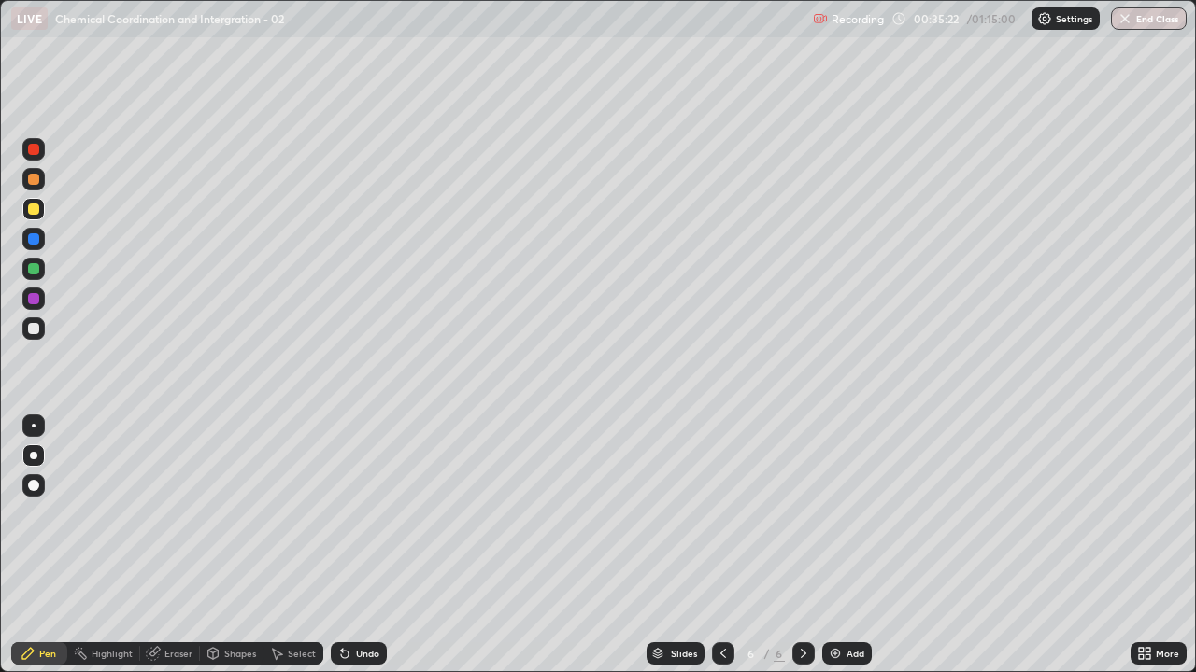
click at [30, 329] on div at bounding box center [33, 328] width 11 height 11
click at [23, 333] on div at bounding box center [33, 329] width 22 height 22
click at [38, 332] on div at bounding box center [33, 328] width 11 height 11
click at [32, 328] on div at bounding box center [33, 328] width 11 height 11
click at [33, 333] on div at bounding box center [33, 328] width 11 height 11
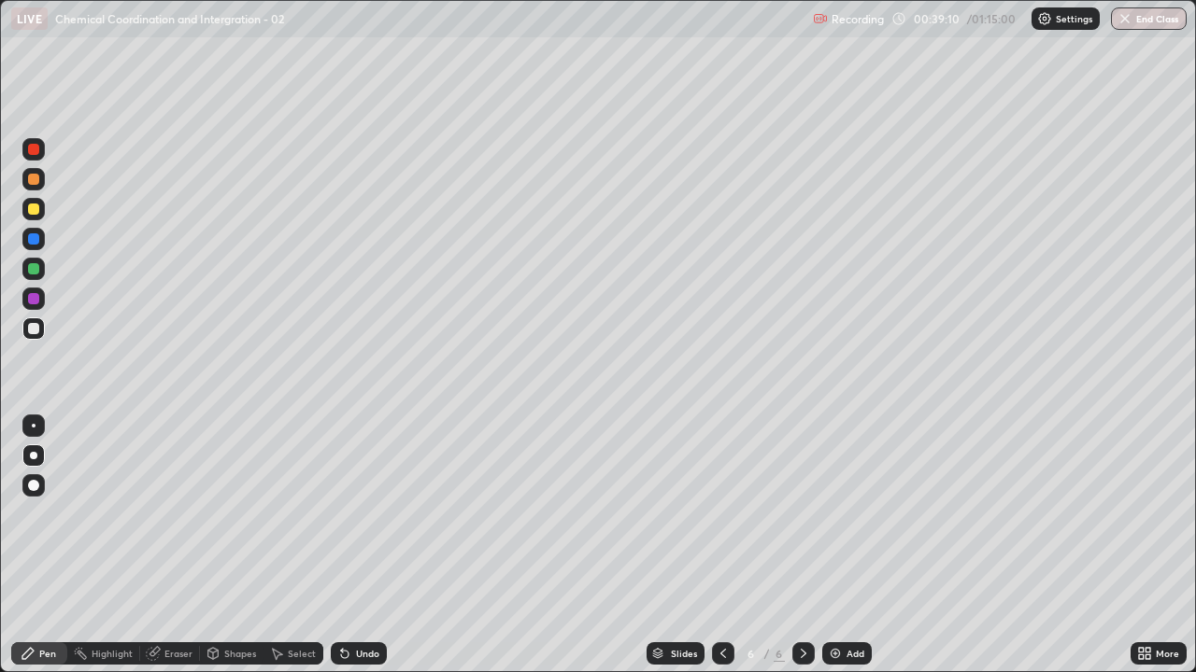
click at [34, 216] on div at bounding box center [33, 209] width 22 height 22
click at [834, 514] on img at bounding box center [835, 653] width 15 height 15
click at [34, 325] on div at bounding box center [33, 328] width 11 height 11
click at [37, 335] on div at bounding box center [33, 329] width 22 height 22
click at [369, 514] on div "Undo" at bounding box center [367, 653] width 23 height 9
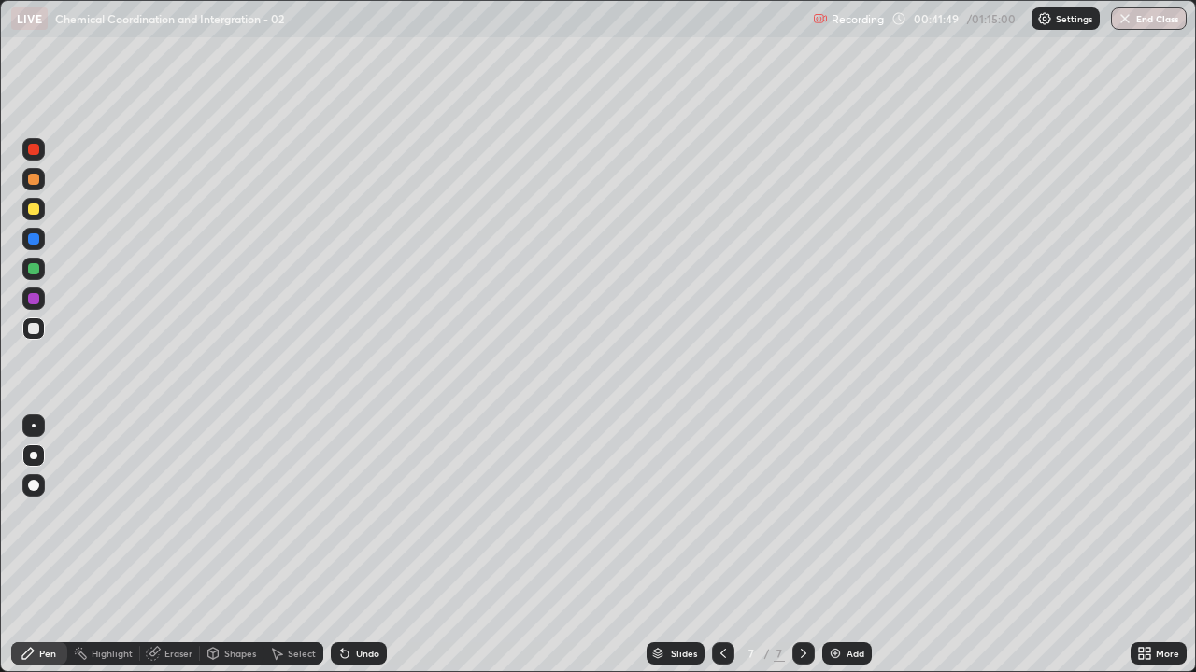
click at [22, 323] on div at bounding box center [33, 329] width 22 height 22
click at [25, 333] on div at bounding box center [33, 329] width 22 height 22
click at [34, 241] on div at bounding box center [33, 239] width 11 height 11
click at [30, 323] on div at bounding box center [33, 328] width 11 height 11
click at [375, 514] on div "Undo" at bounding box center [367, 653] width 23 height 9
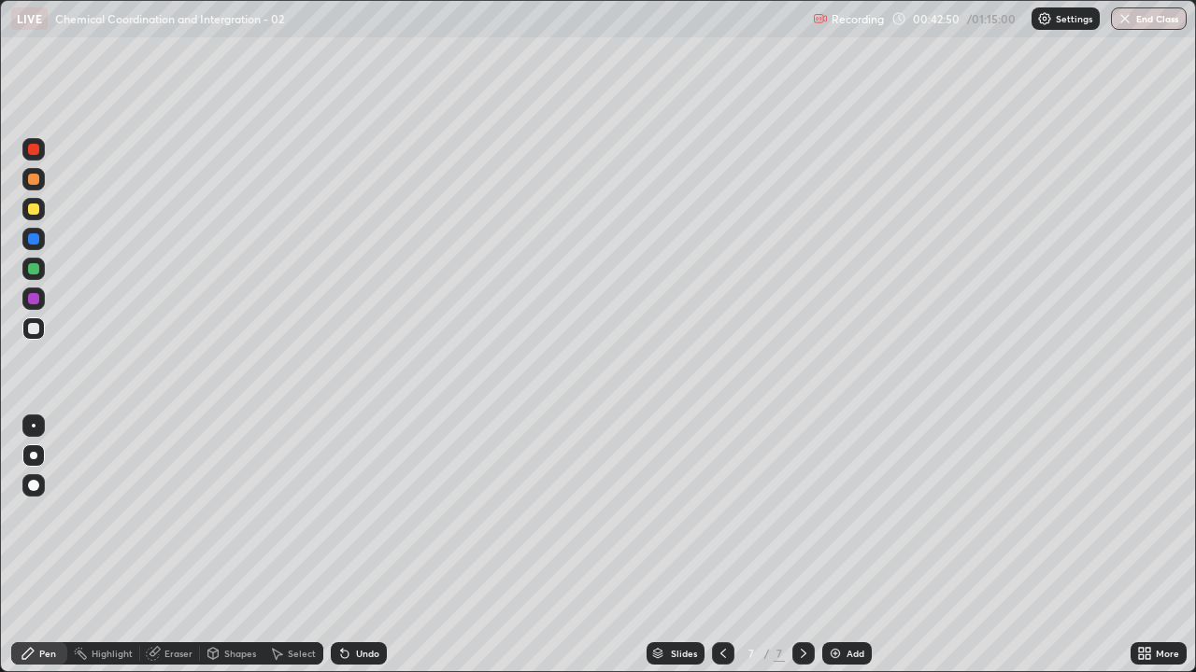
click at [375, 514] on div "Undo" at bounding box center [367, 653] width 23 height 9
click at [364, 514] on div "Undo" at bounding box center [367, 653] width 23 height 9
click at [362, 514] on div "Undo" at bounding box center [359, 654] width 56 height 22
click at [359, 514] on div "Undo" at bounding box center [367, 653] width 23 height 9
click at [358, 514] on div "Undo" at bounding box center [367, 653] width 23 height 9
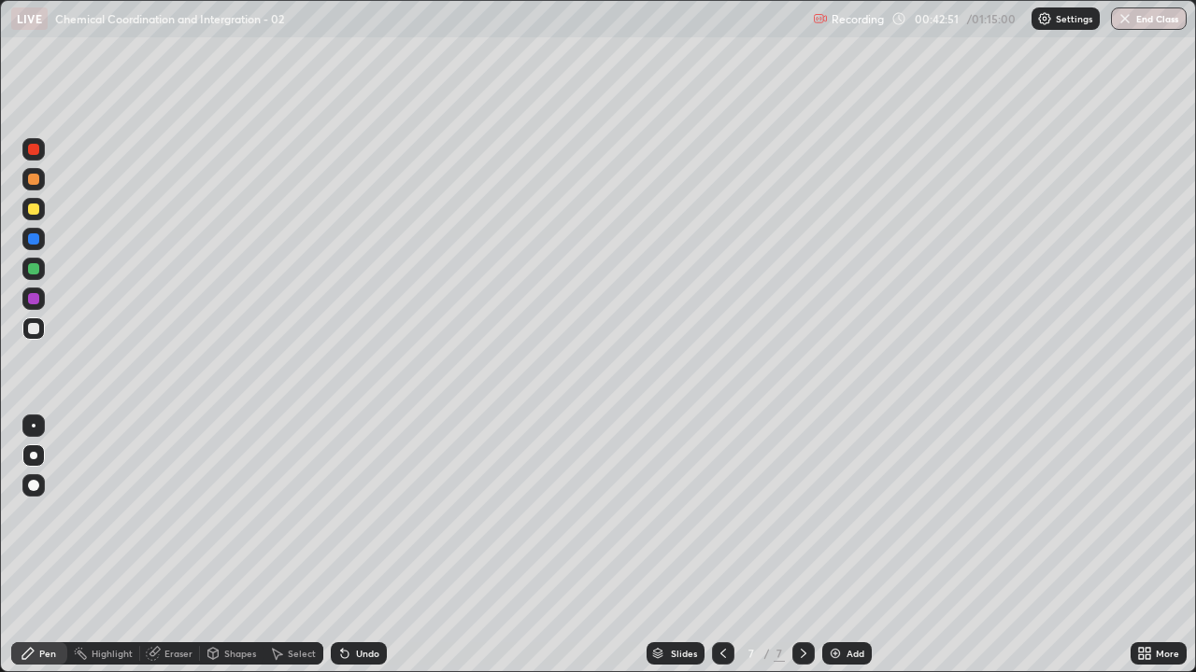
click at [359, 514] on div "Undo" at bounding box center [359, 654] width 56 height 22
click at [361, 514] on div "Undo" at bounding box center [359, 654] width 56 height 22
click at [358, 514] on div "Undo" at bounding box center [359, 654] width 56 height 22
click at [368, 514] on div "Undo" at bounding box center [359, 654] width 56 height 22
click at [372, 514] on div "Undo" at bounding box center [359, 654] width 56 height 22
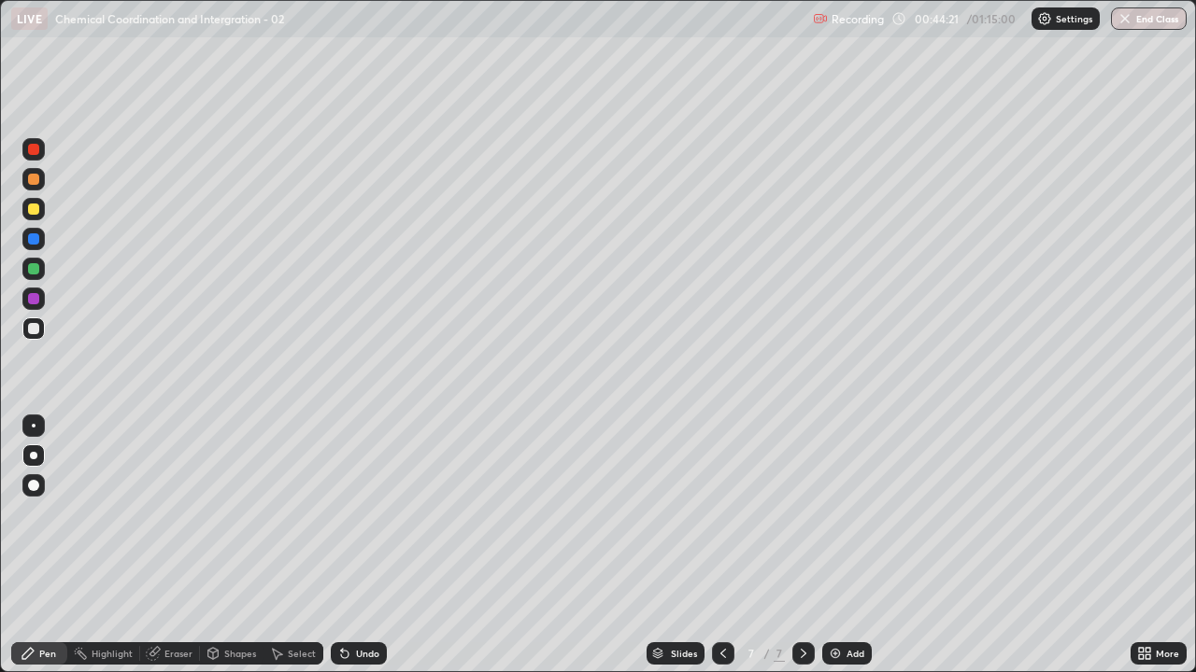
click at [30, 207] on div at bounding box center [33, 209] width 11 height 11
click at [43, 178] on div at bounding box center [33, 179] width 22 height 22
click at [193, 514] on div "Eraser" at bounding box center [170, 654] width 60 height 22
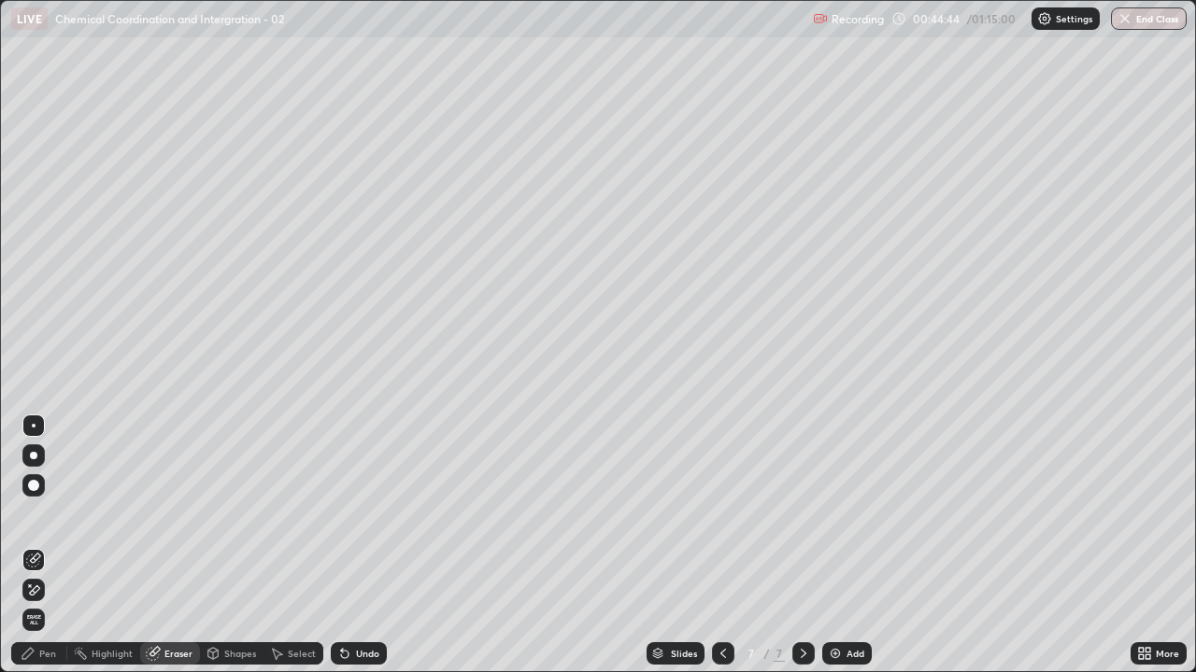
click at [55, 514] on div "Pen" at bounding box center [47, 653] width 17 height 9
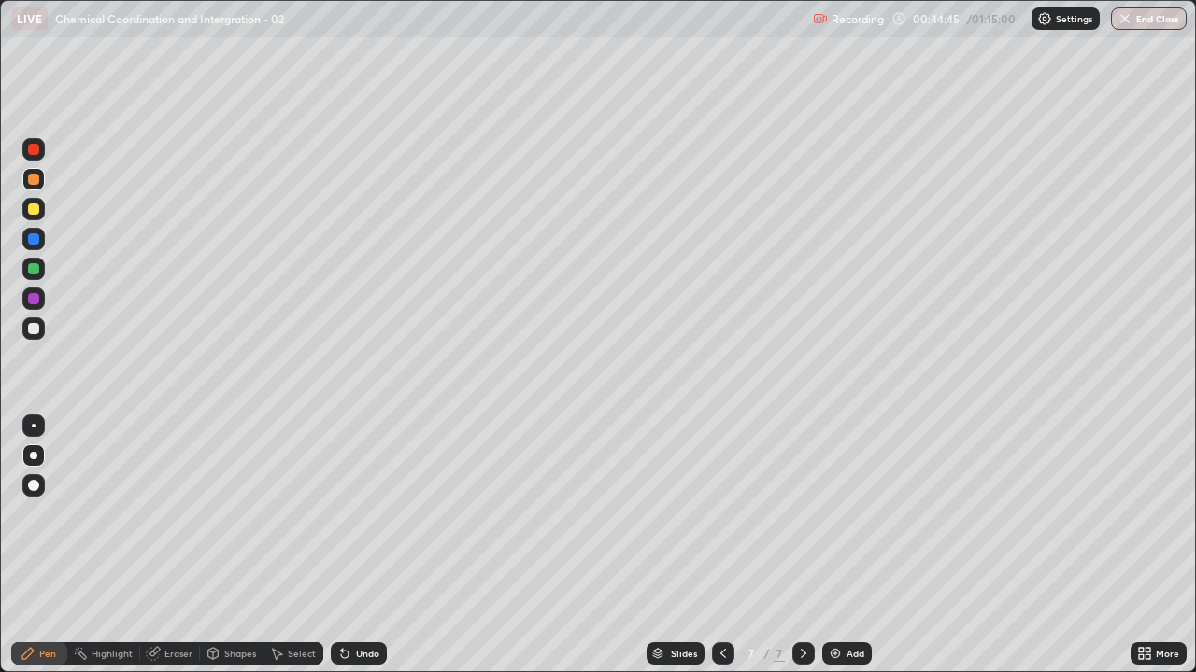
click at [35, 179] on div at bounding box center [33, 179] width 11 height 11
click at [29, 178] on div at bounding box center [33, 179] width 11 height 11
click at [34, 332] on div at bounding box center [33, 328] width 11 height 11
click at [31, 274] on div at bounding box center [33, 268] width 11 height 11
click at [35, 332] on div at bounding box center [33, 328] width 11 height 11
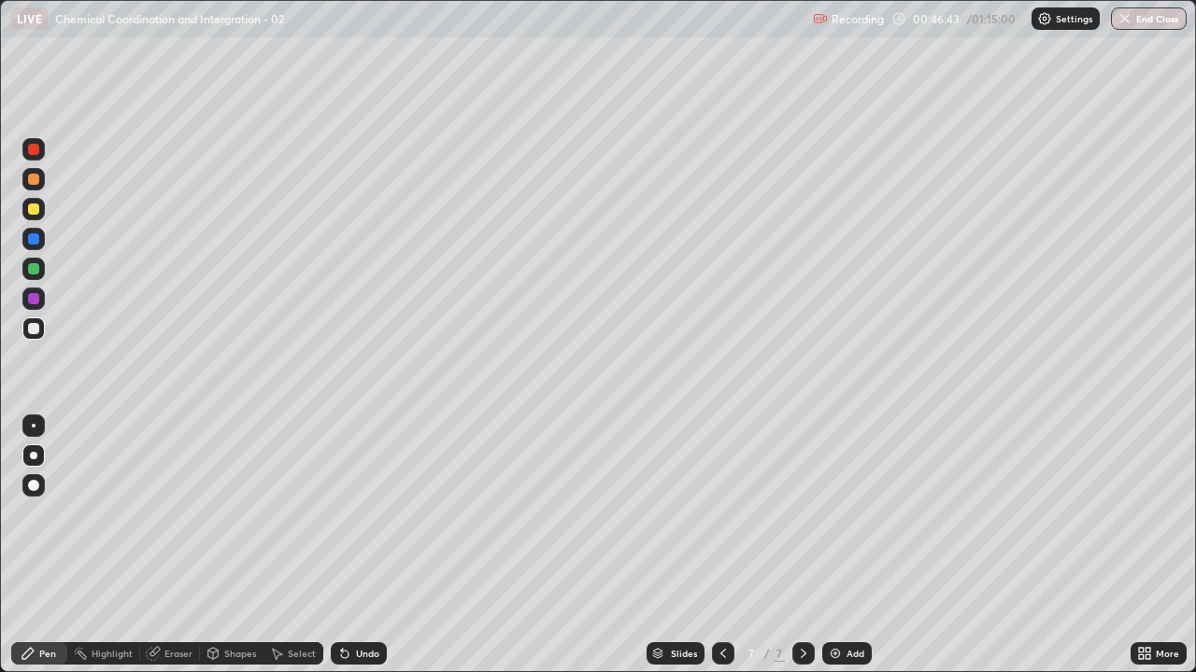
click at [34, 150] on div at bounding box center [33, 149] width 11 height 11
click at [35, 180] on div at bounding box center [33, 179] width 11 height 11
click at [35, 330] on div at bounding box center [33, 328] width 11 height 11
click at [1142, 514] on icon at bounding box center [1144, 653] width 15 height 15
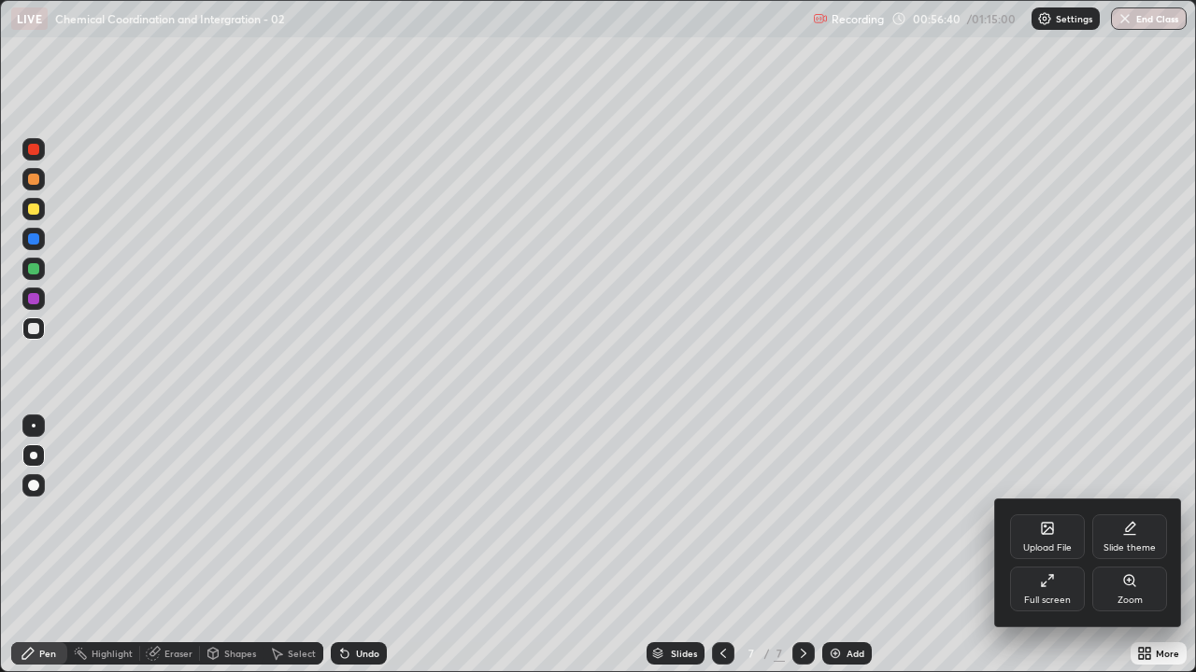
click at [1057, 514] on div "Full screen" at bounding box center [1047, 589] width 75 height 45
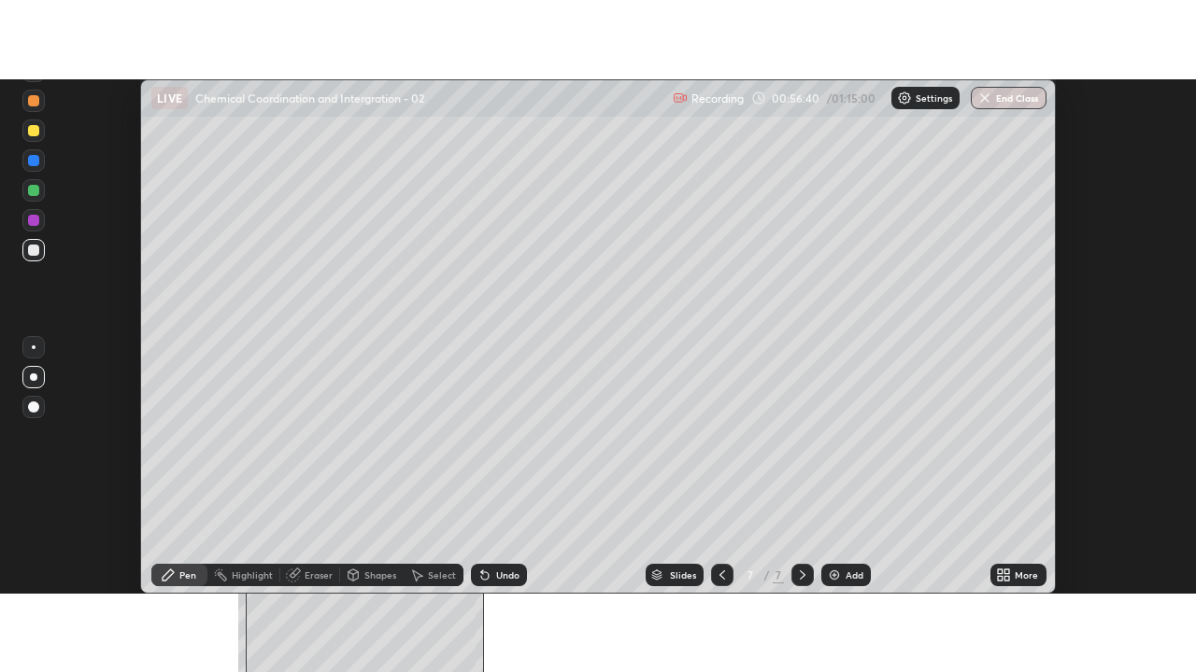
scroll to position [92886, 92205]
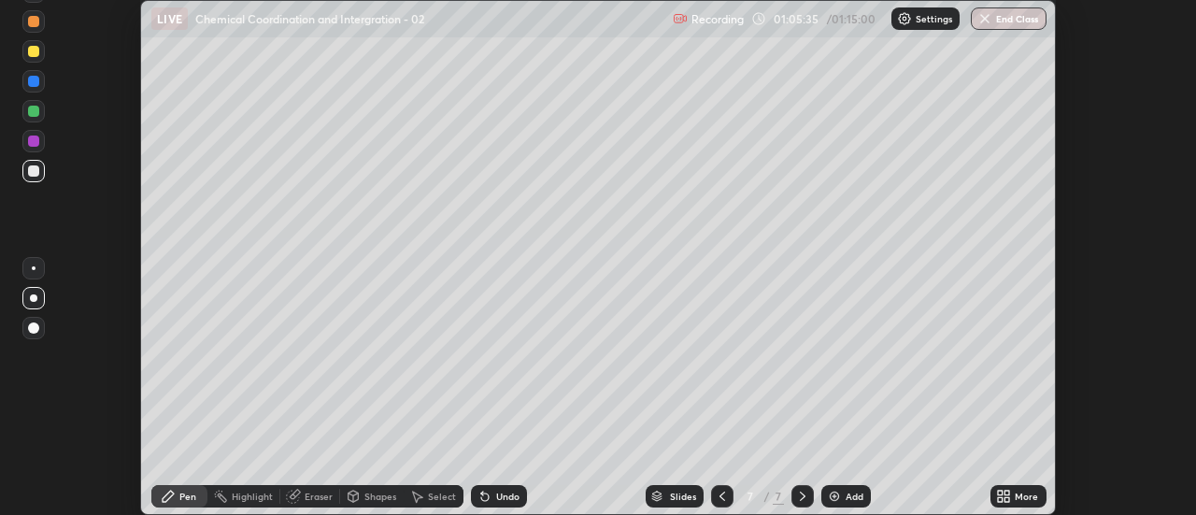
click at [1000, 492] on icon at bounding box center [1000, 492] width 5 height 5
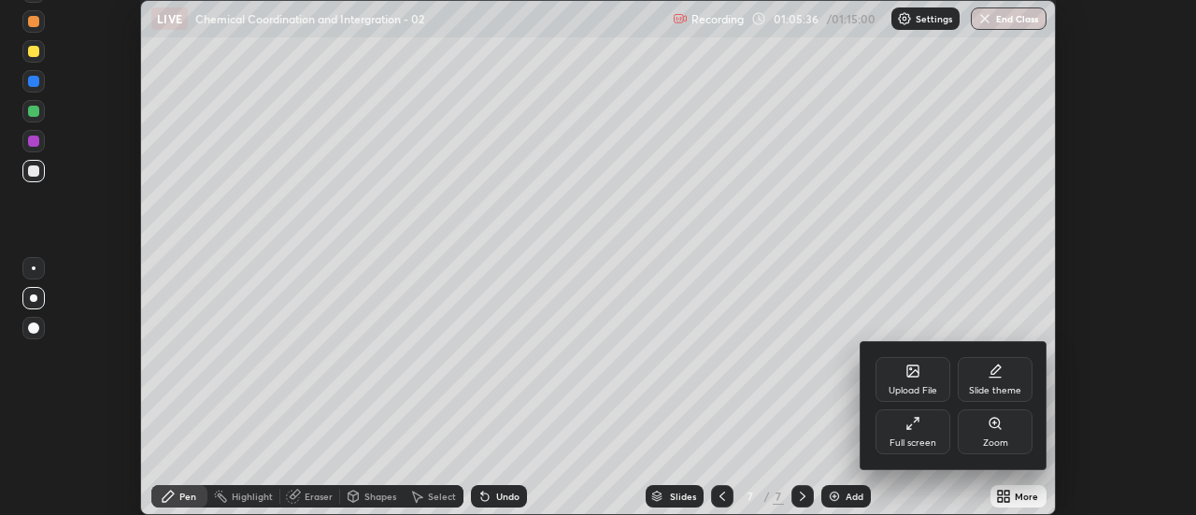
click at [1081, 300] on div at bounding box center [598, 257] width 1196 height 515
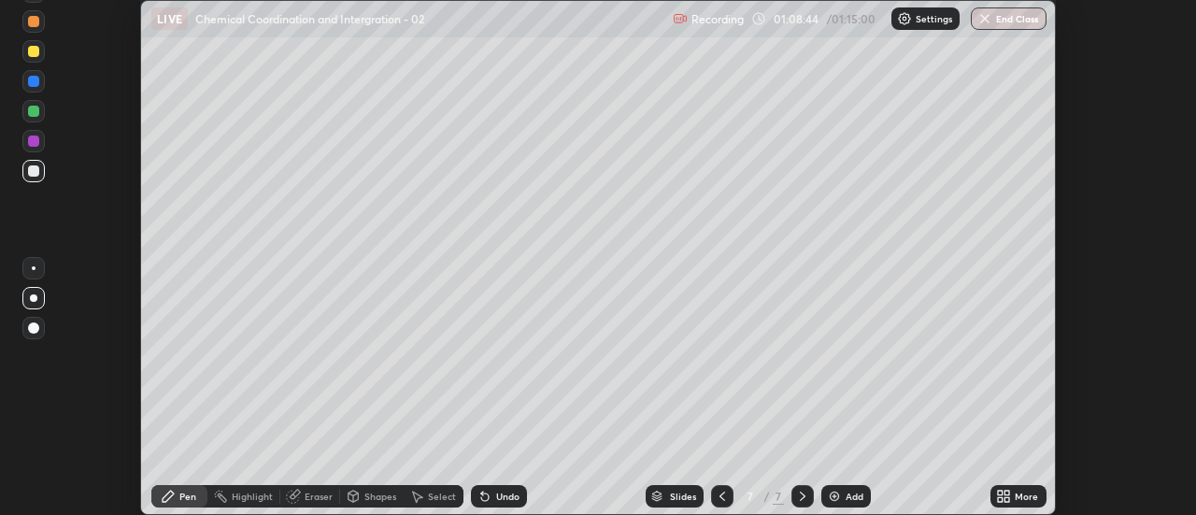
click at [1009, 492] on icon at bounding box center [1007, 492] width 5 height 5
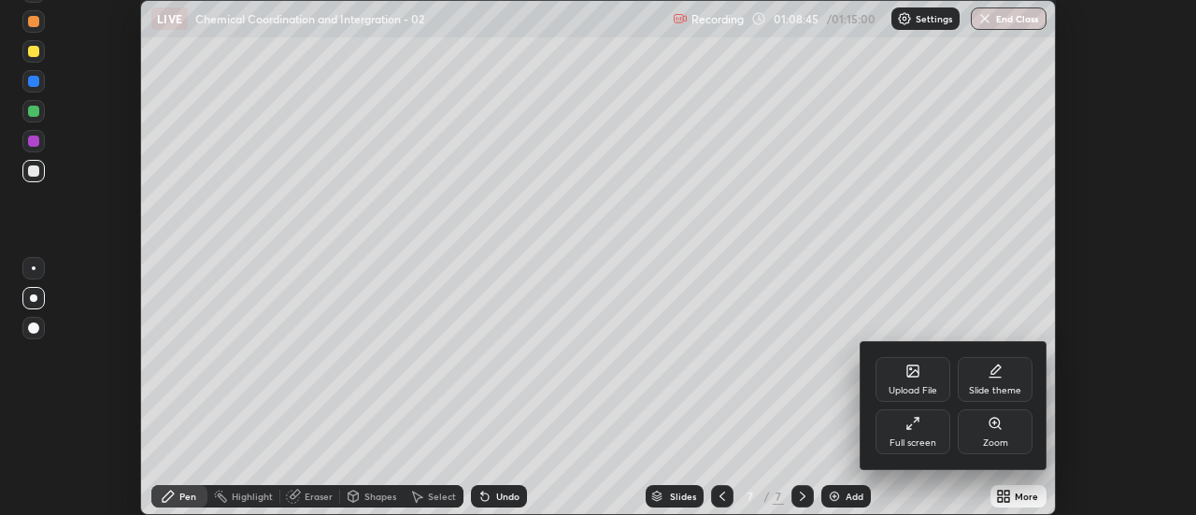
click at [909, 440] on div "Full screen" at bounding box center [912, 442] width 47 height 9
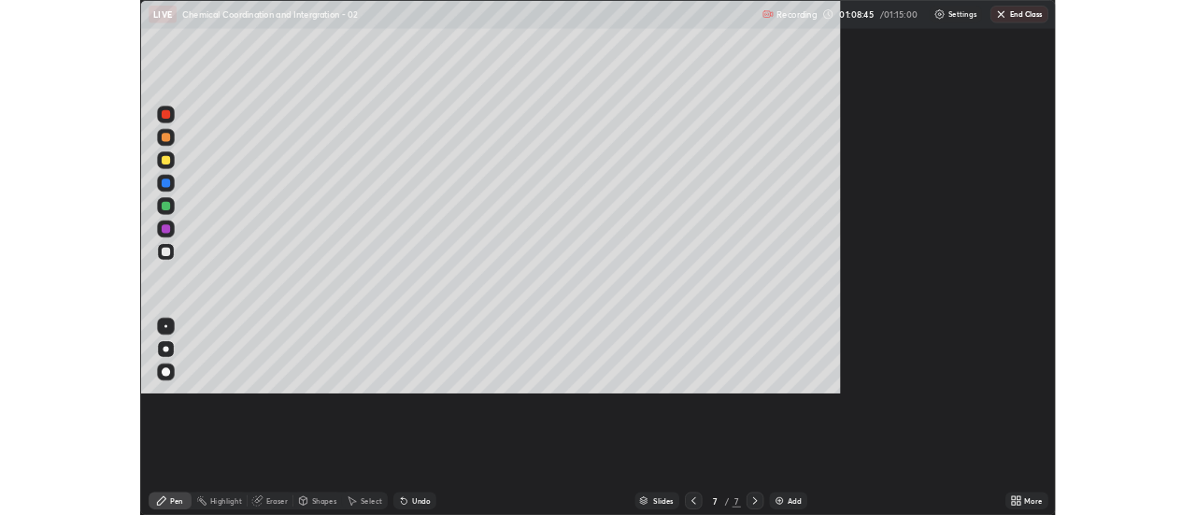
scroll to position [672, 1196]
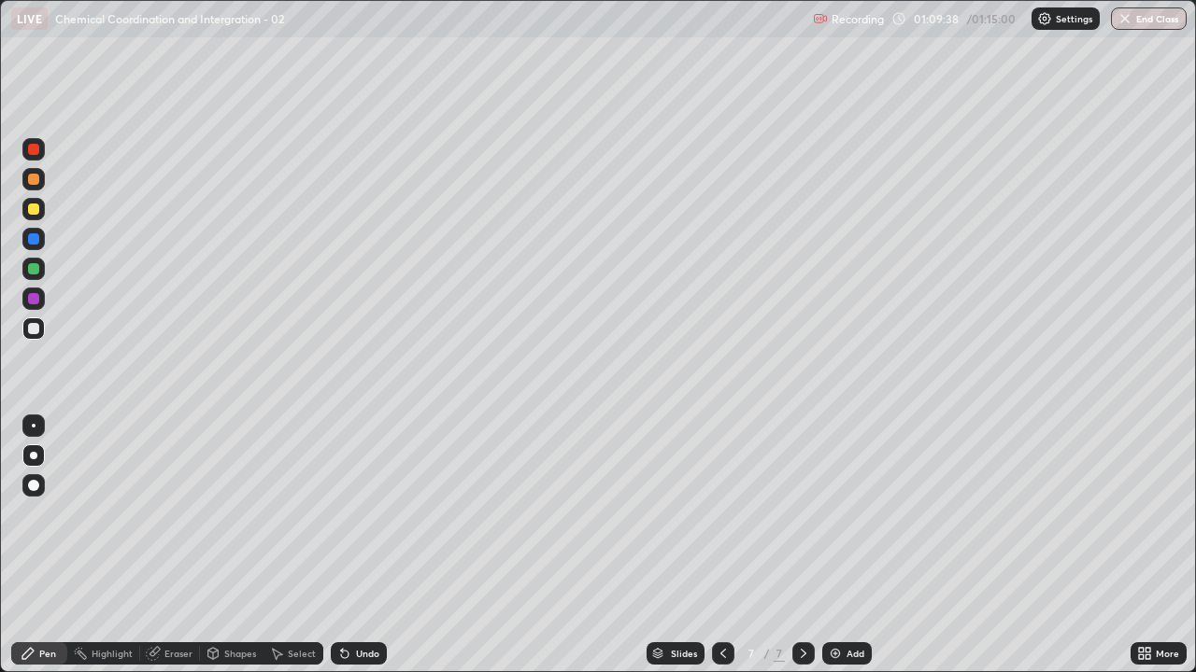
click at [1160, 21] on button "End Class" at bounding box center [1149, 18] width 76 height 22
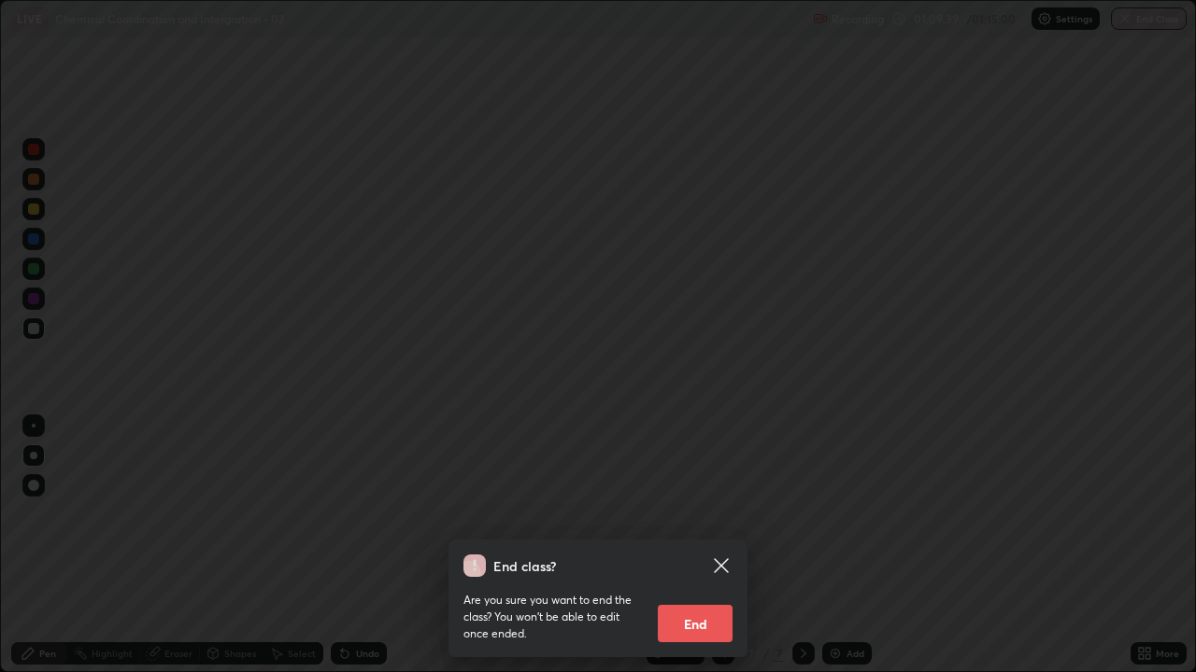
click at [715, 514] on button "End" at bounding box center [695, 623] width 75 height 37
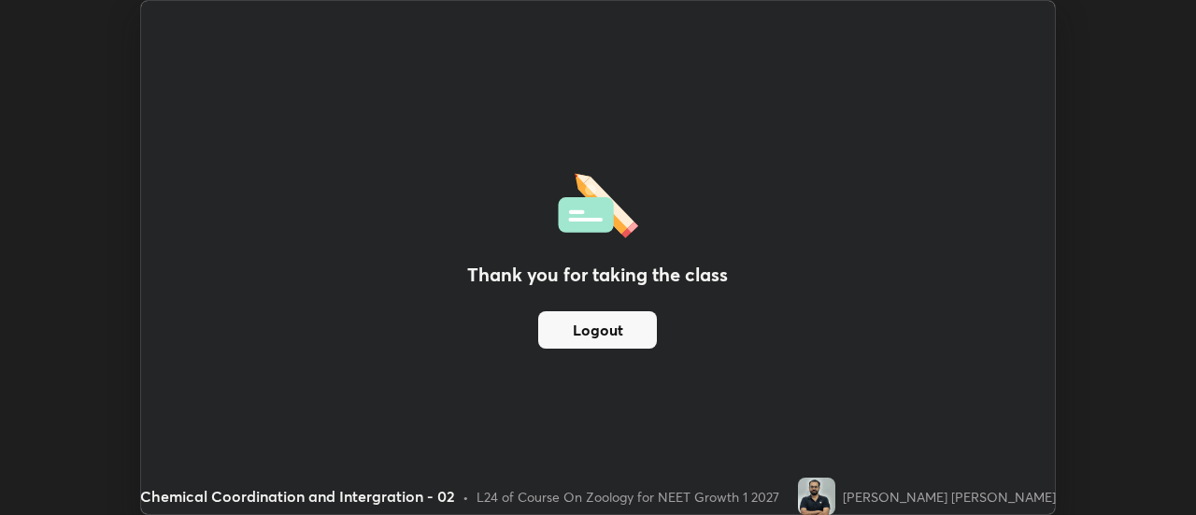
scroll to position [92886, 92205]
